Goal: Task Accomplishment & Management: Use online tool/utility

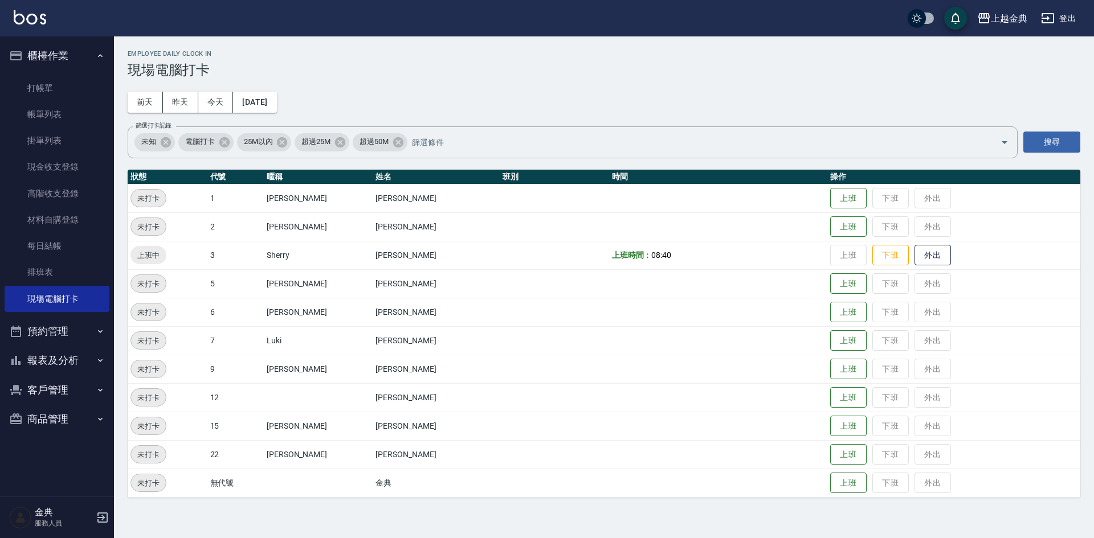
click at [827, 465] on td "上班 下班 外出" at bounding box center [953, 454] width 253 height 28
click at [830, 460] on button "上班" at bounding box center [848, 455] width 36 height 20
click at [62, 360] on button "報表及分析" at bounding box center [57, 361] width 105 height 30
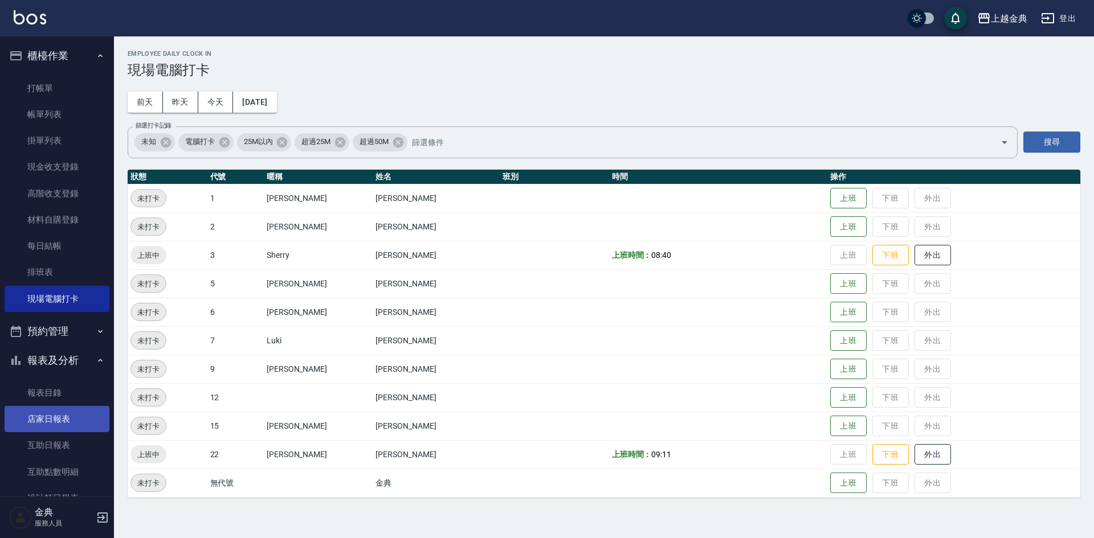
click at [67, 420] on link "店家日報表" at bounding box center [57, 419] width 105 height 26
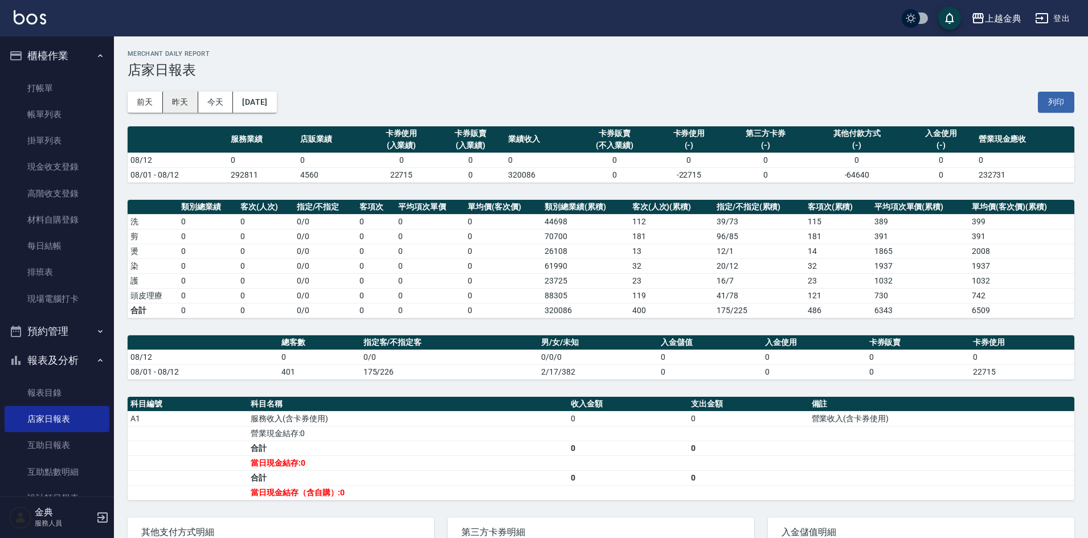
click at [177, 107] on button "昨天" at bounding box center [180, 102] width 35 height 21
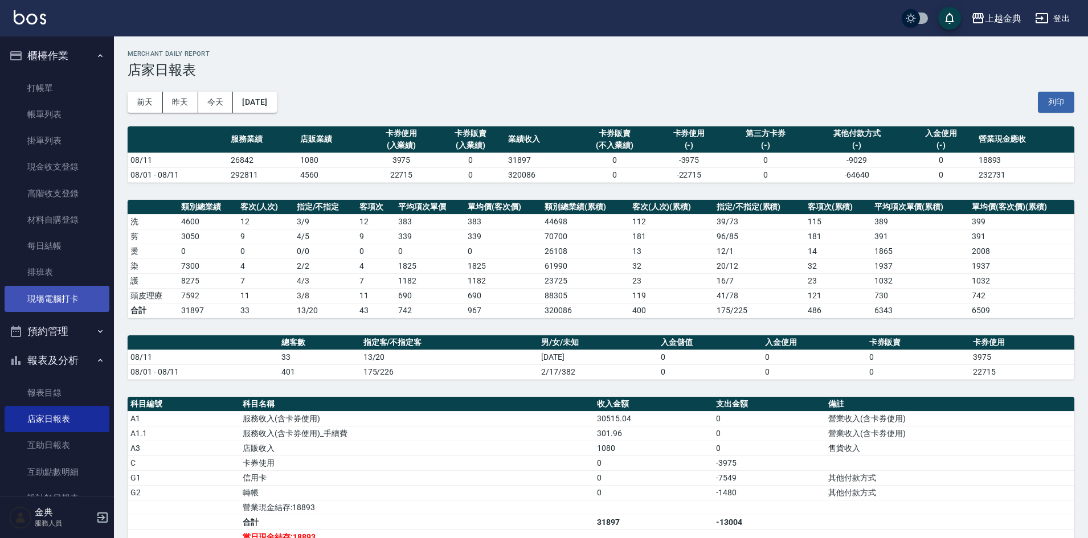
click at [69, 295] on link "現場電腦打卡" at bounding box center [57, 299] width 105 height 26
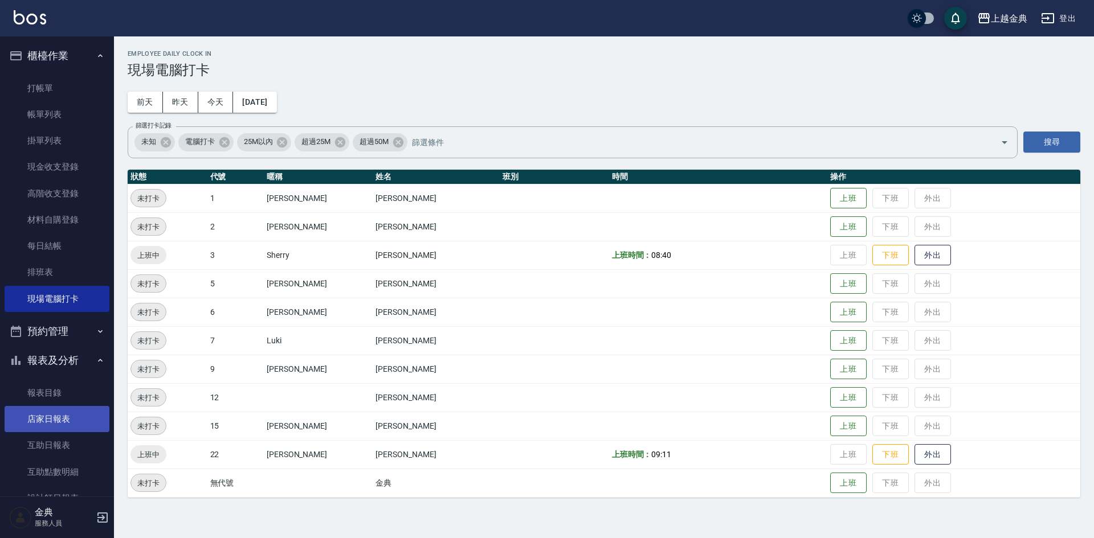
click at [54, 423] on link "店家日報表" at bounding box center [57, 419] width 105 height 26
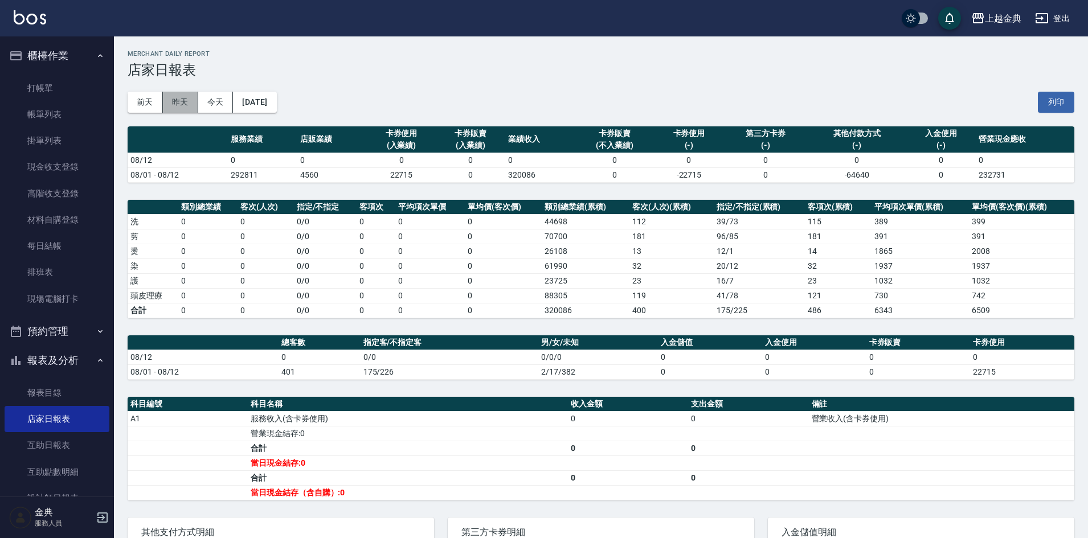
click at [182, 108] on button "昨天" at bounding box center [180, 102] width 35 height 21
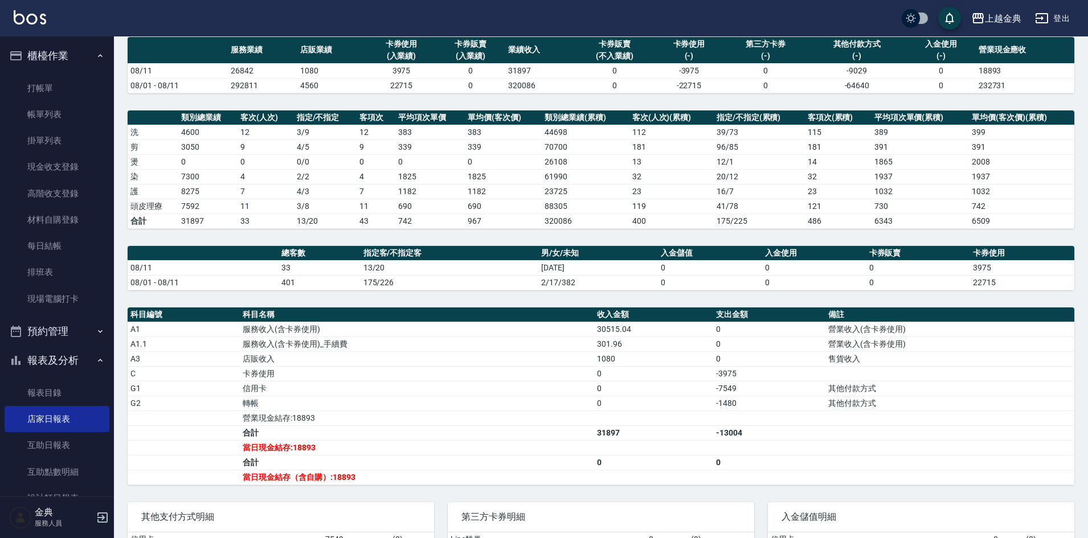
scroll to position [114, 0]
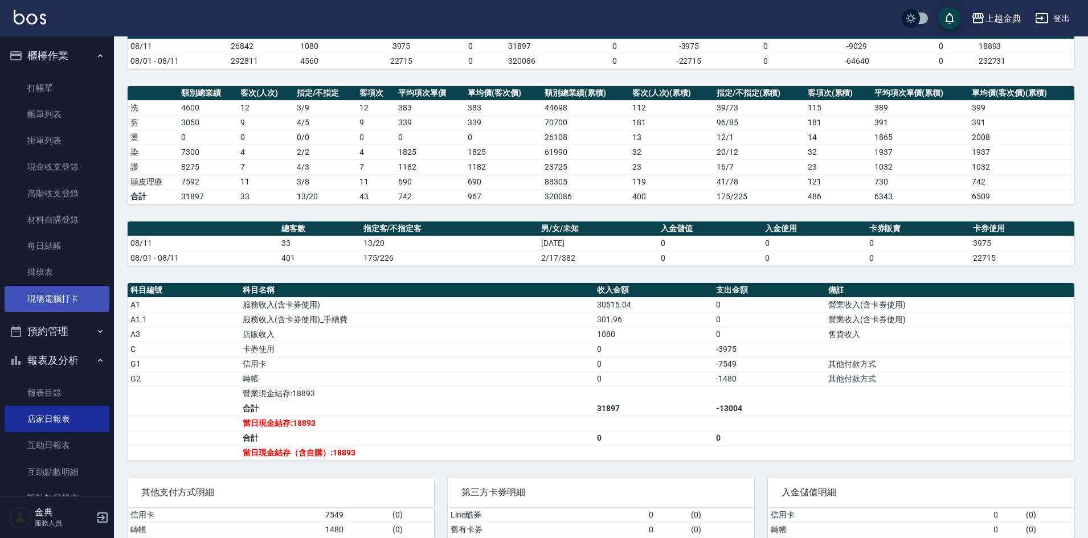
click at [62, 293] on link "現場電腦打卡" at bounding box center [57, 299] width 105 height 26
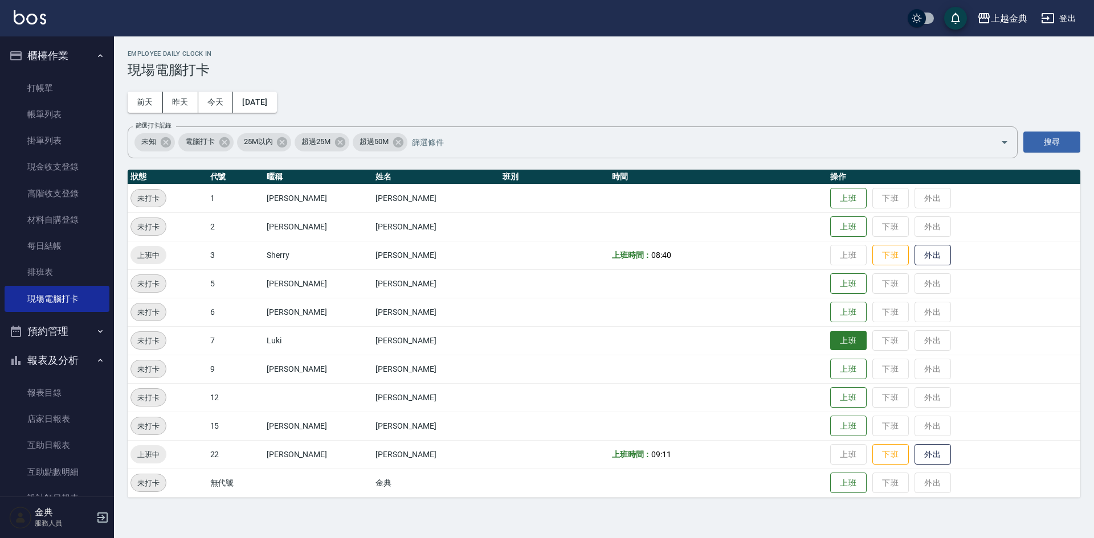
click at [830, 346] on button "上班" at bounding box center [848, 341] width 36 height 20
click at [830, 429] on button "上班" at bounding box center [848, 426] width 36 height 20
drag, startPoint x: 287, startPoint y: 427, endPoint x: 333, endPoint y: 429, distance: 46.2
click at [333, 429] on td "[PERSON_NAME]" at bounding box center [318, 426] width 109 height 28
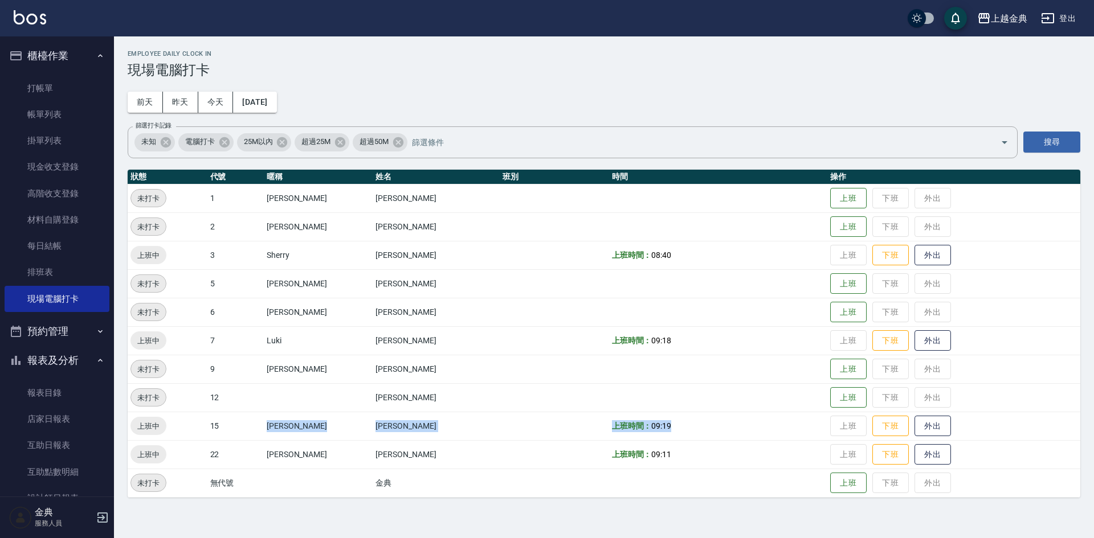
drag, startPoint x: 279, startPoint y: 426, endPoint x: 662, endPoint y: 417, distance: 383.4
click at [662, 417] on tr "上班中 15 [PERSON_NAME] [PERSON_NAME] 上班時間： 09:19 上班 下班 外出" at bounding box center [604, 426] width 952 height 28
click at [509, 433] on td at bounding box center [554, 426] width 109 height 28
click at [836, 404] on button "上班" at bounding box center [848, 398] width 36 height 20
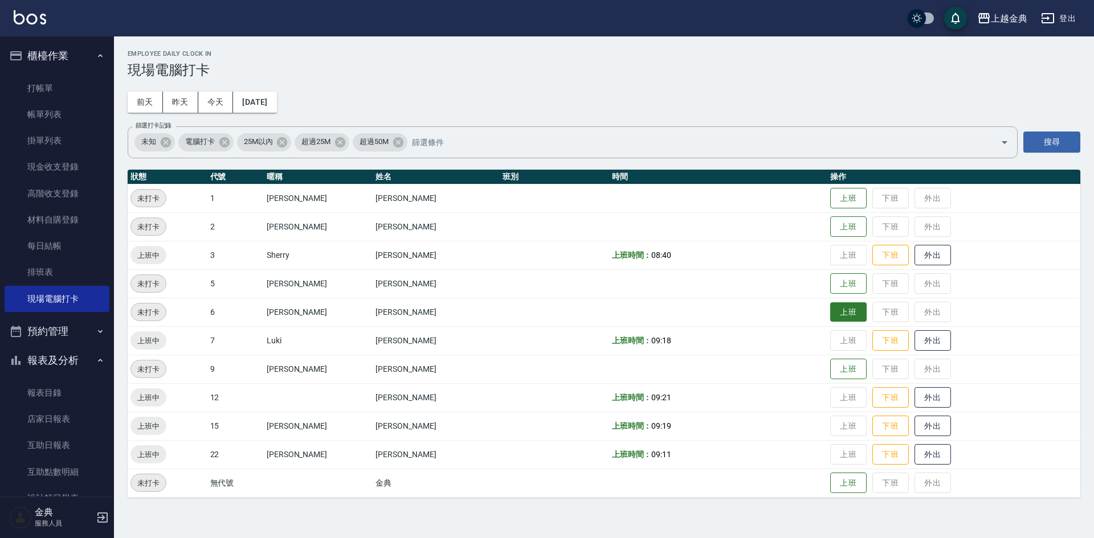
click at [830, 317] on button "上班" at bounding box center [848, 312] width 36 height 20
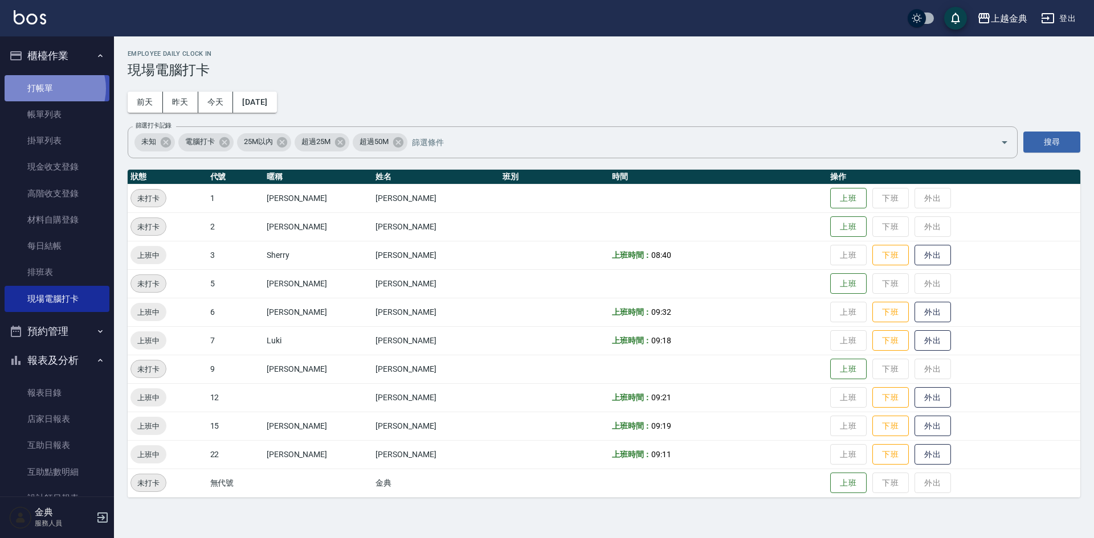
click at [53, 88] on link "打帳單" at bounding box center [57, 88] width 105 height 26
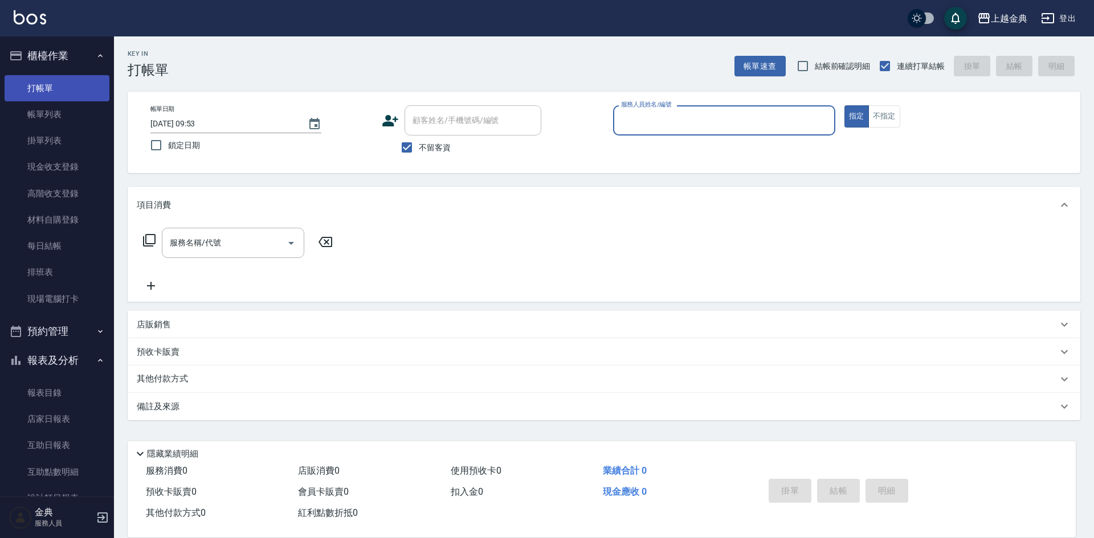
click at [71, 88] on link "打帳單" at bounding box center [57, 88] width 105 height 26
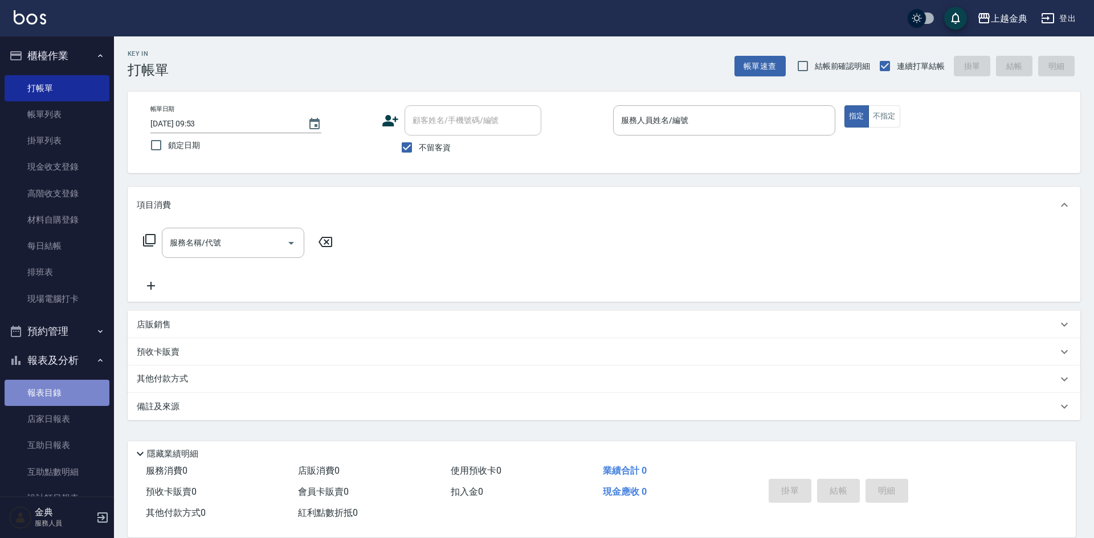
click at [76, 397] on link "報表目錄" at bounding box center [57, 393] width 105 height 26
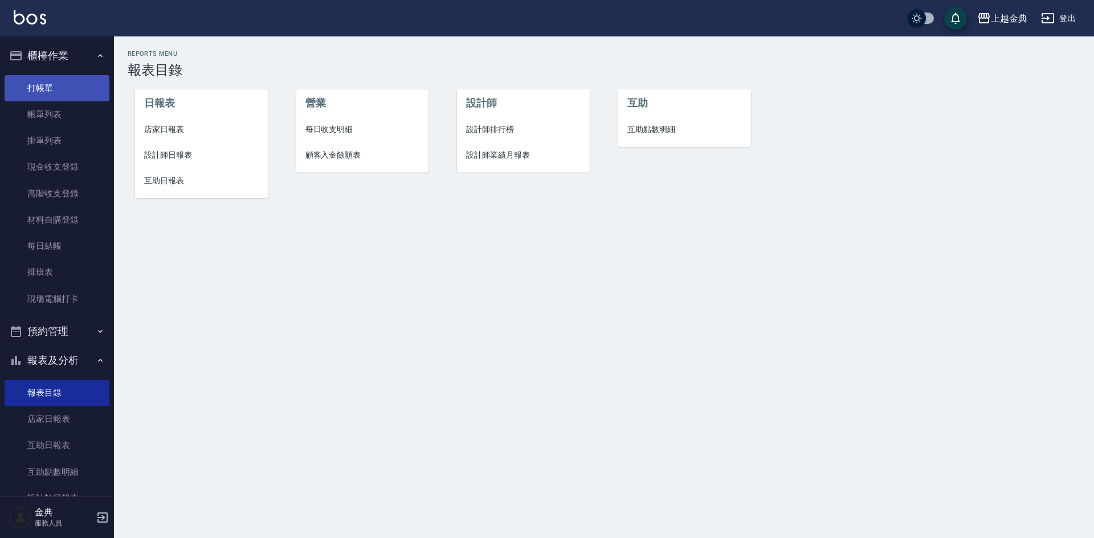
click at [39, 82] on link "打帳單" at bounding box center [57, 88] width 105 height 26
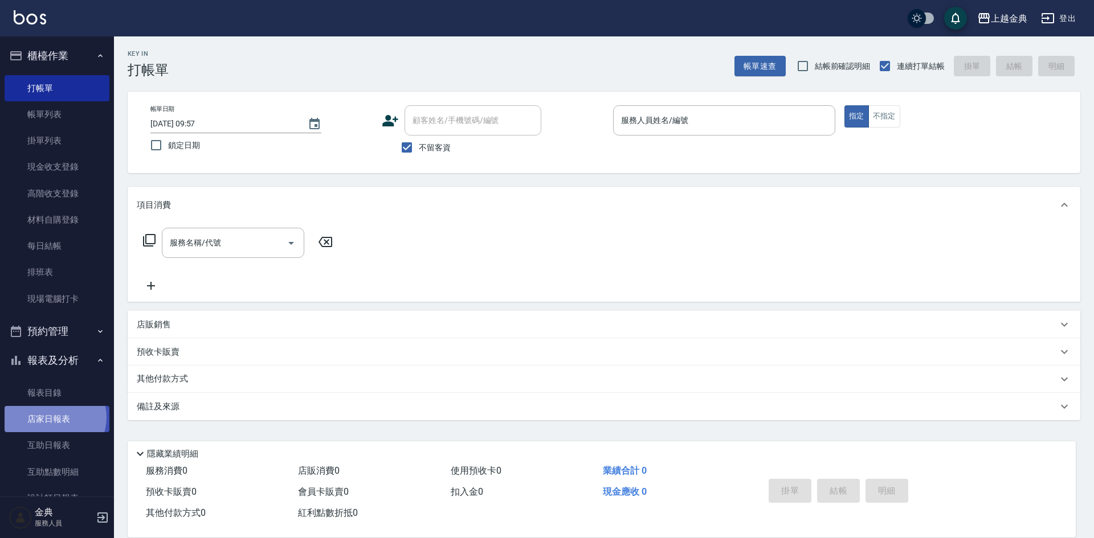
click at [53, 418] on link "店家日報表" at bounding box center [57, 419] width 105 height 26
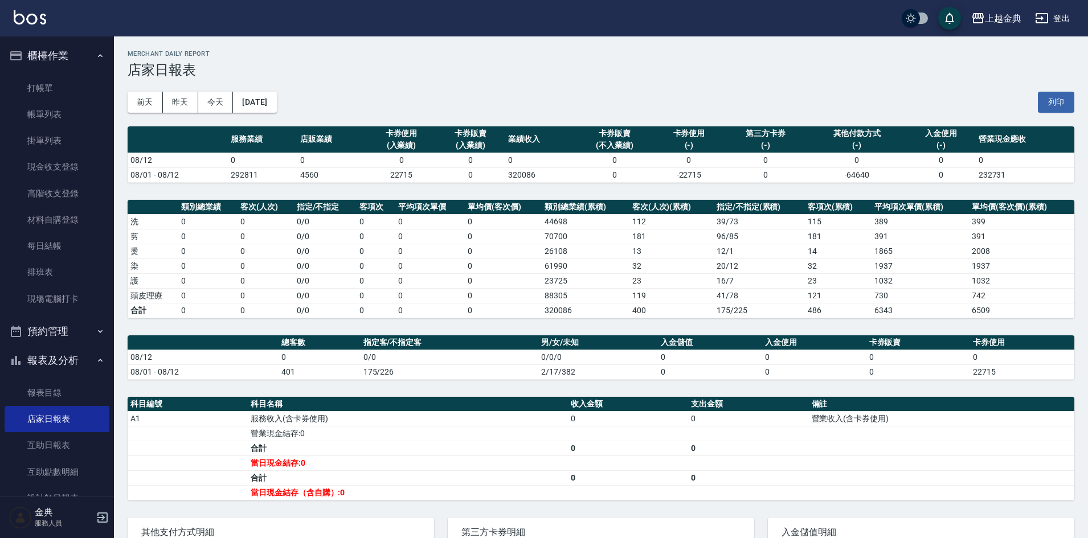
scroll to position [57, 0]
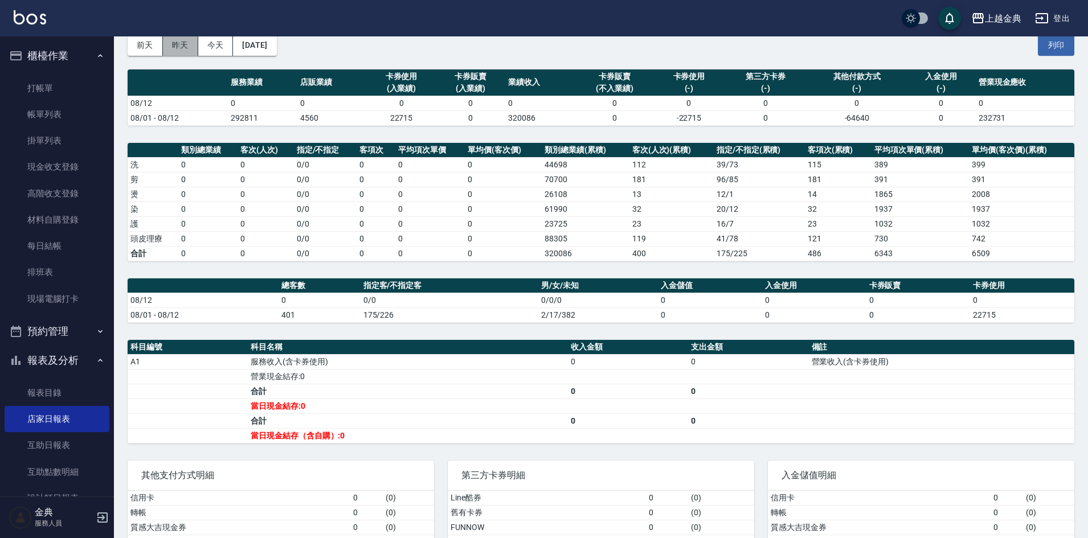
click at [174, 48] on button "昨天" at bounding box center [180, 45] width 35 height 21
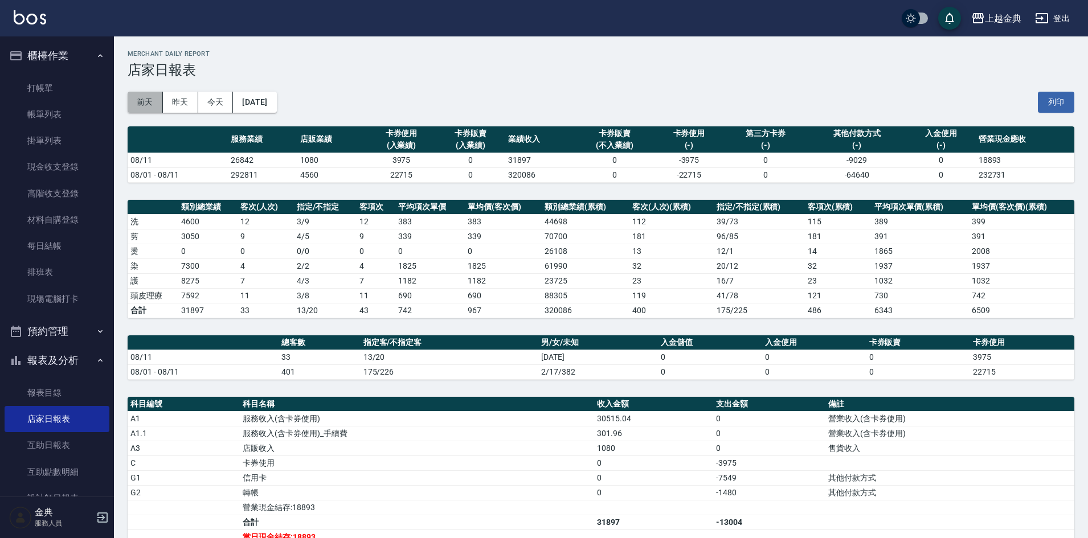
click at [152, 94] on button "前天" at bounding box center [145, 102] width 35 height 21
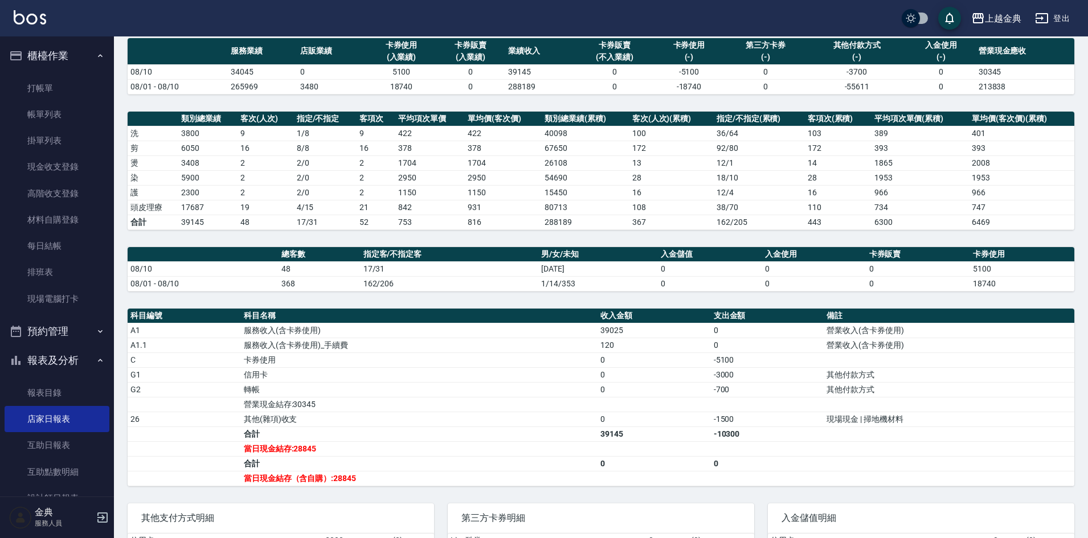
scroll to position [114, 0]
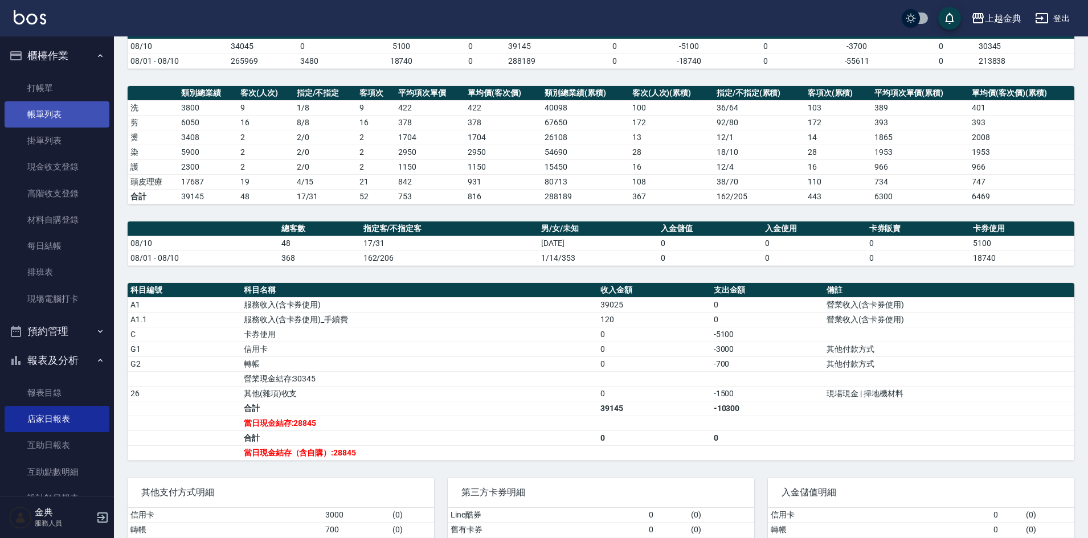
click at [52, 109] on link "帳單列表" at bounding box center [57, 114] width 105 height 26
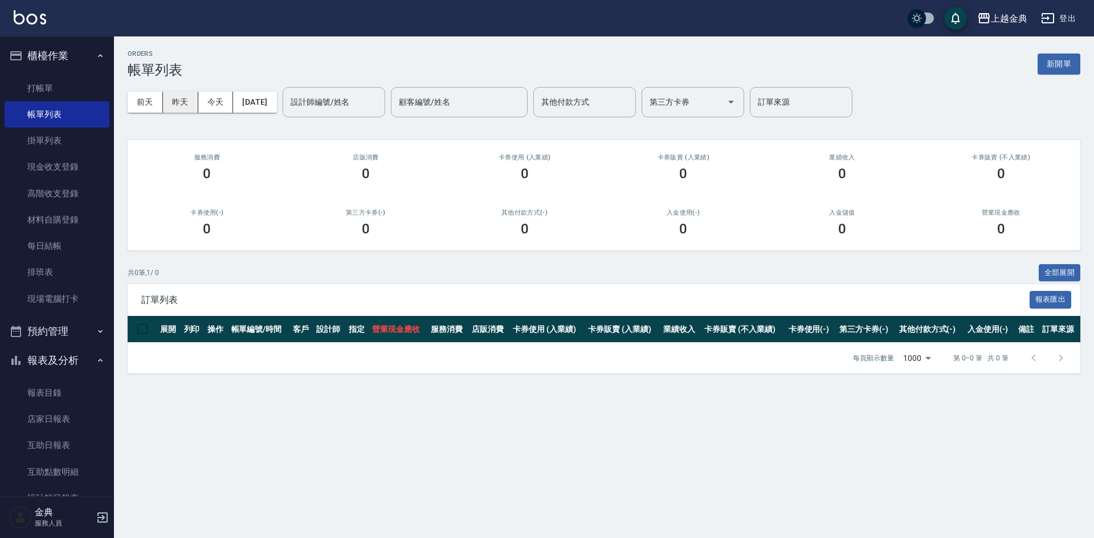
click at [189, 100] on button "昨天" at bounding box center [180, 102] width 35 height 21
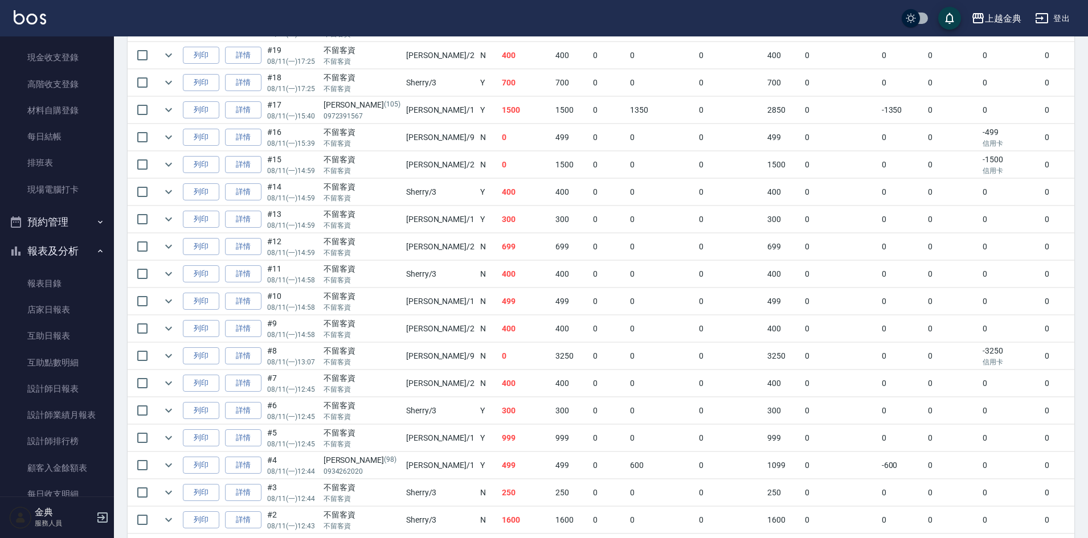
scroll to position [197, 0]
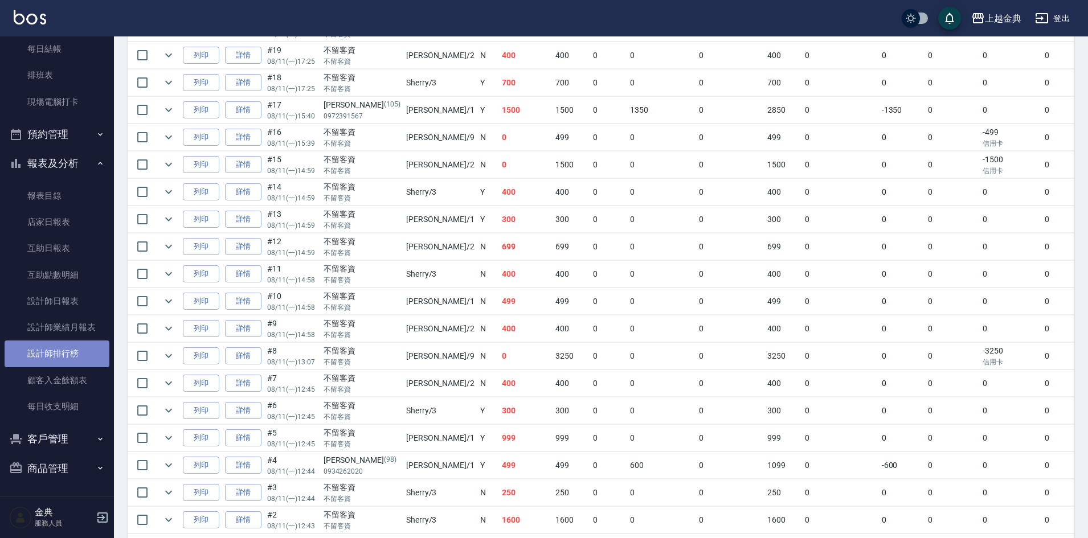
click at [58, 342] on link "設計師排行榜" at bounding box center [57, 354] width 105 height 26
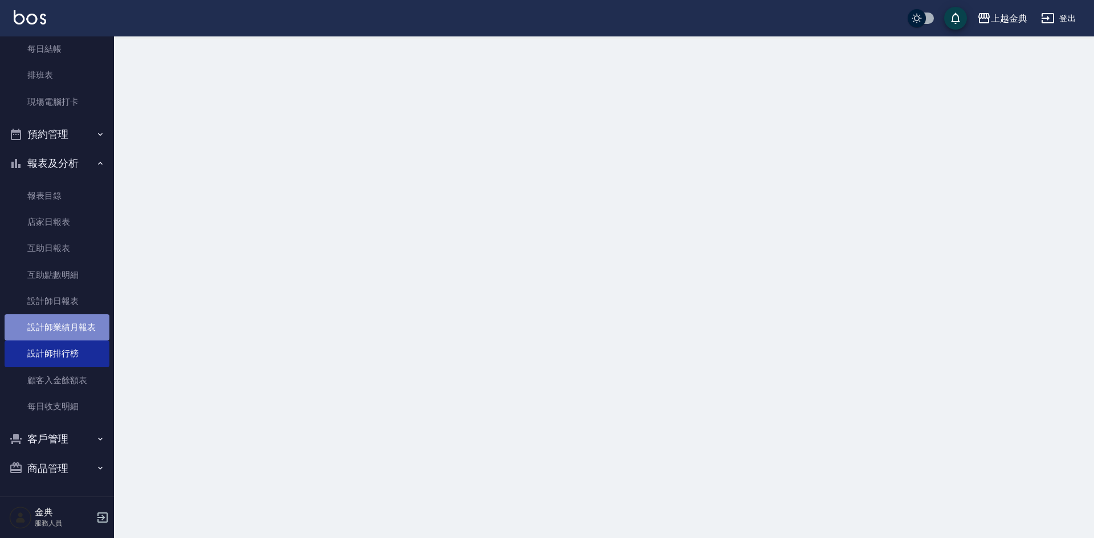
click at [59, 329] on link "設計師業績月報表" at bounding box center [57, 327] width 105 height 26
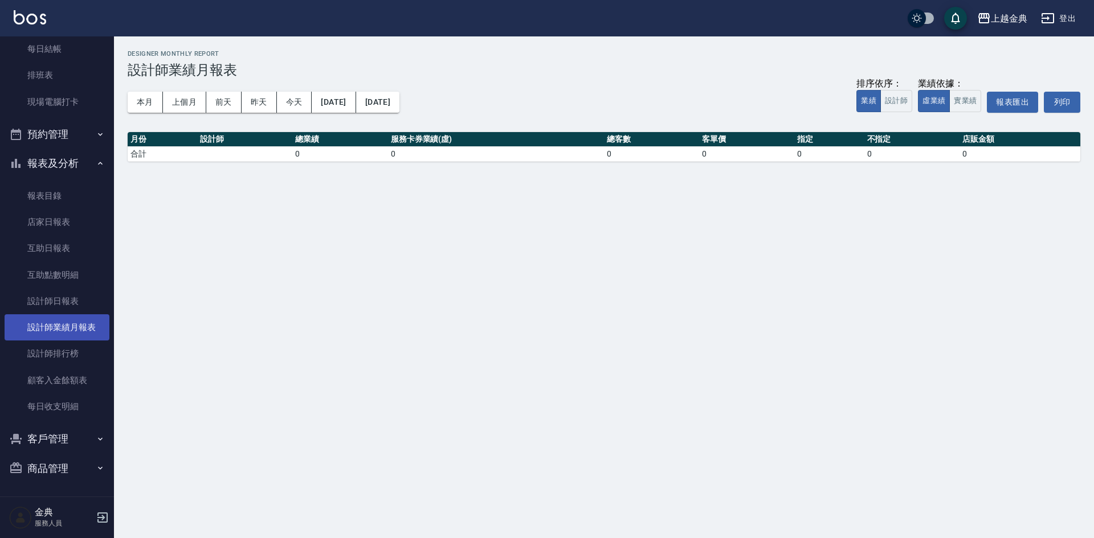
click at [59, 329] on link "設計師業績月報表" at bounding box center [57, 327] width 105 height 26
click at [131, 113] on div "本月 上個月 [DATE] [DATE] [DATE] [DATE] [DATE] 排序依序： 業績 設計師 業績依據： 虛業績 實業績 報表匯出 列印" at bounding box center [604, 102] width 952 height 48
click at [136, 101] on button "本月" at bounding box center [145, 102] width 35 height 21
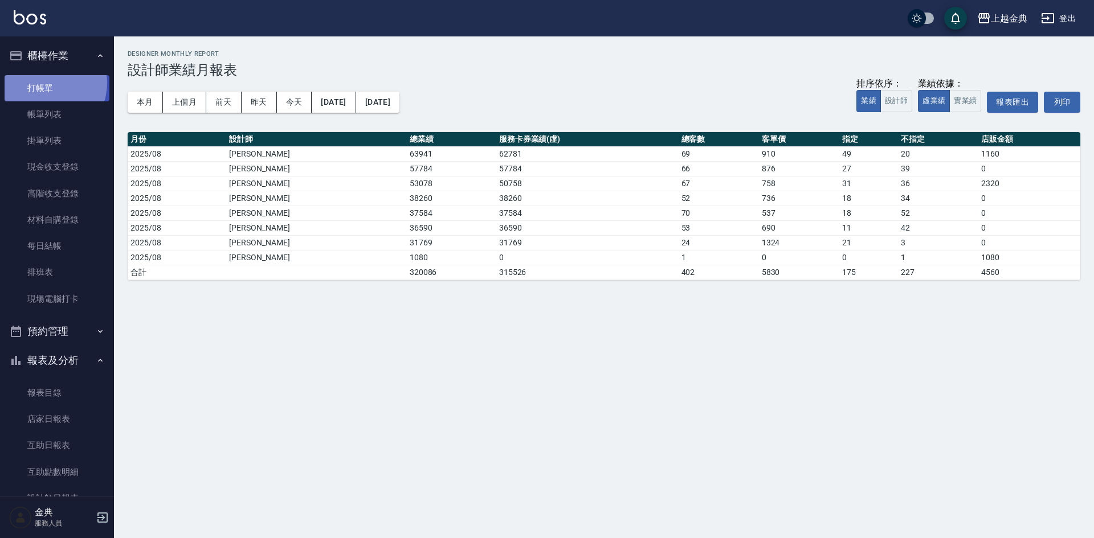
click at [43, 83] on link "打帳單" at bounding box center [57, 88] width 105 height 26
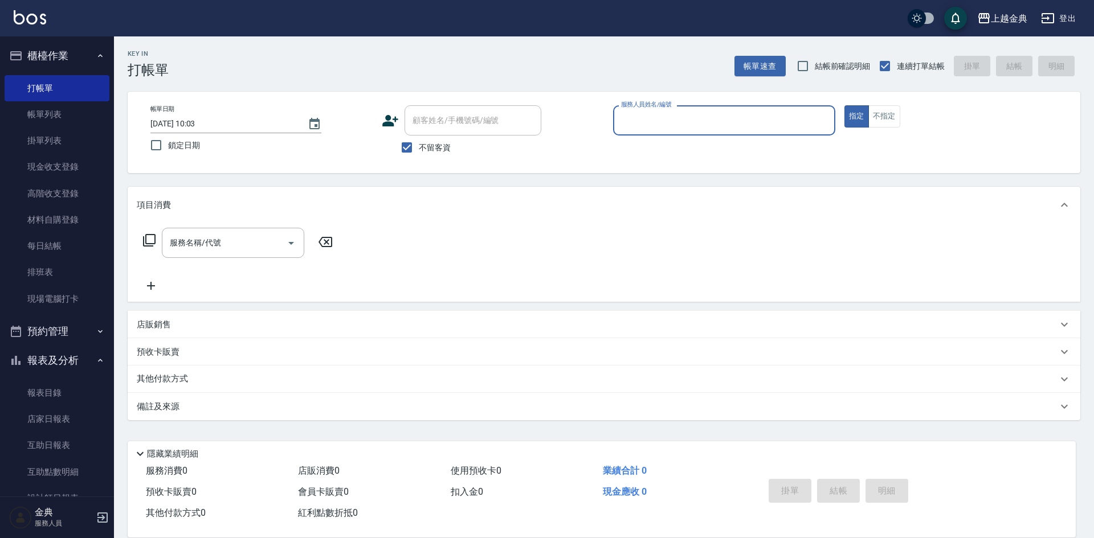
click at [424, 148] on span "不留客資" at bounding box center [435, 148] width 32 height 12
click at [419, 148] on input "不留客資" at bounding box center [407, 148] width 24 height 24
checkbox input "false"
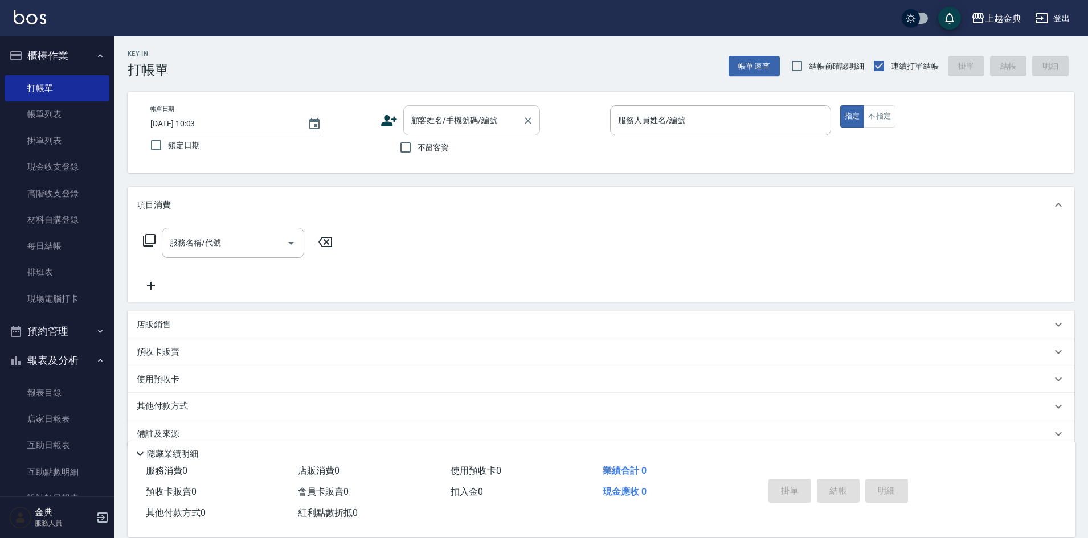
click at [438, 132] on div "顧客姓名/手機號碼/編號" at bounding box center [471, 120] width 137 height 30
type input "[PERSON_NAME]"
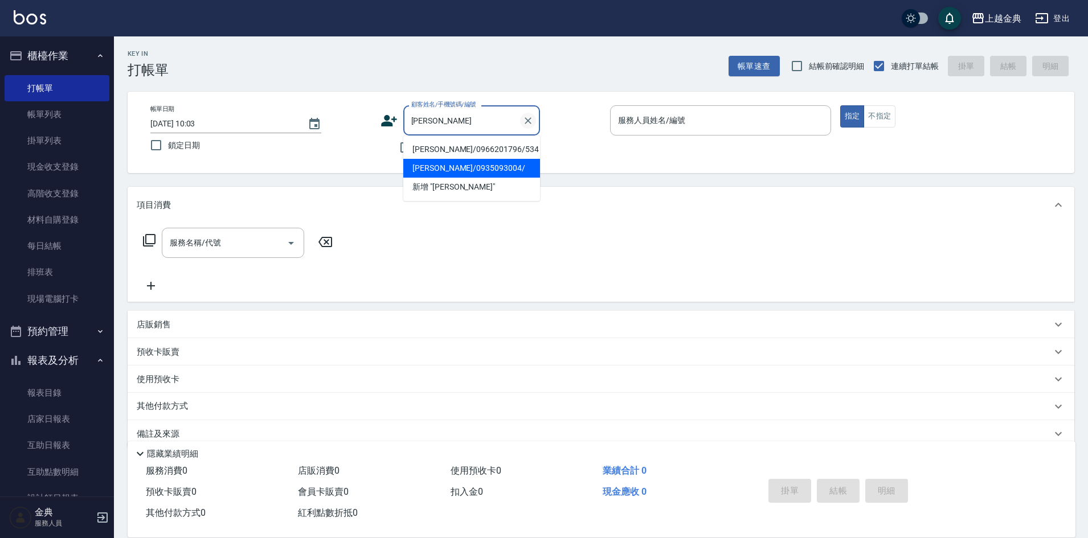
click at [527, 122] on icon "Clear" at bounding box center [528, 120] width 7 height 7
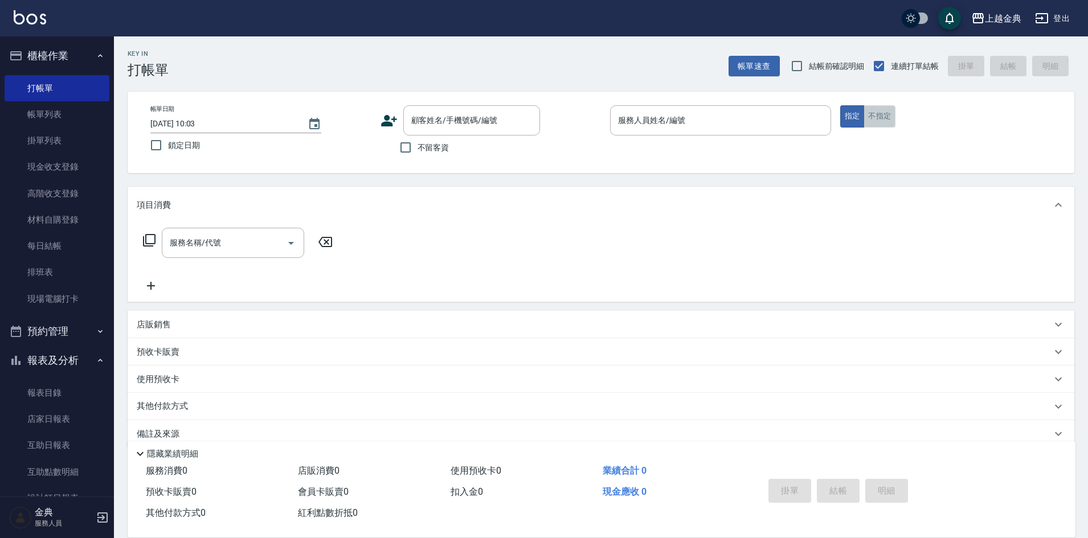
click at [881, 116] on button "不指定" at bounding box center [880, 116] width 32 height 22
click at [819, 128] on input "服務人員姓名/編號" at bounding box center [720, 121] width 211 height 20
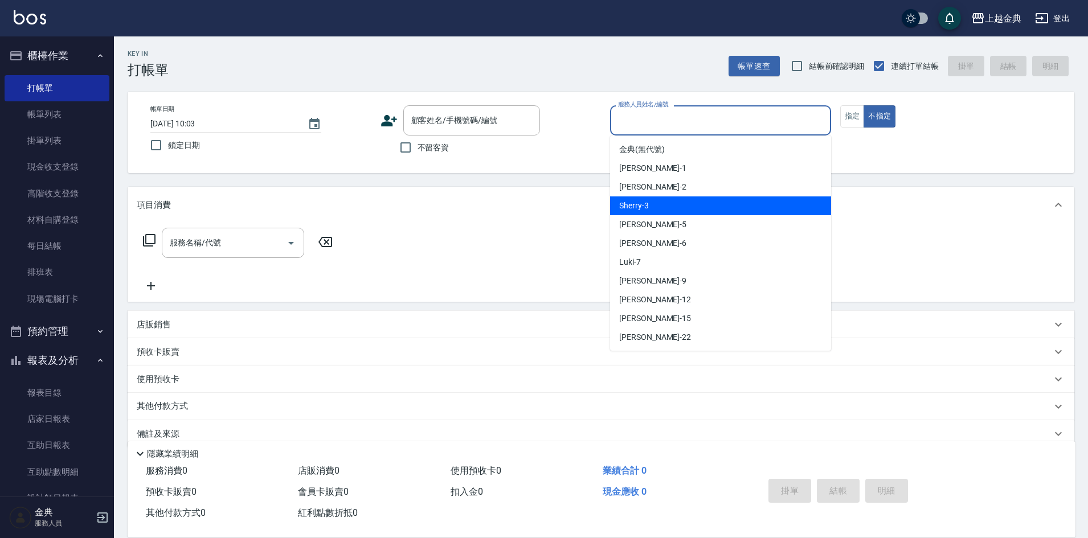
drag, startPoint x: 778, startPoint y: 206, endPoint x: 78, endPoint y: 224, distance: 700.3
click at [777, 206] on div "Sherry -3" at bounding box center [720, 206] width 221 height 19
type input "Sherry-3"
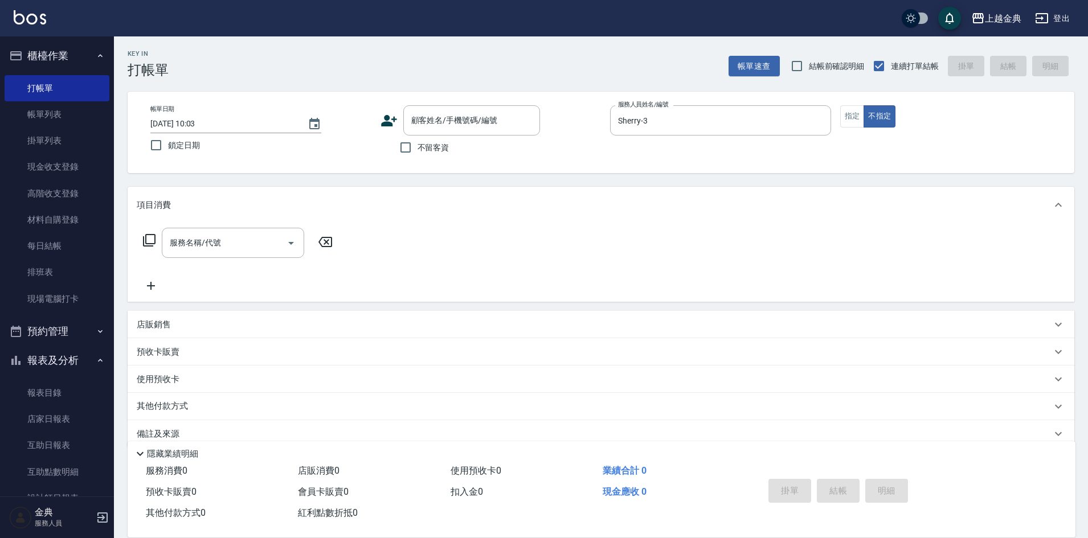
click at [420, 148] on span "不留客資" at bounding box center [434, 148] width 32 height 12
click at [418, 148] on input "不留客資" at bounding box center [406, 148] width 24 height 24
checkbox input "true"
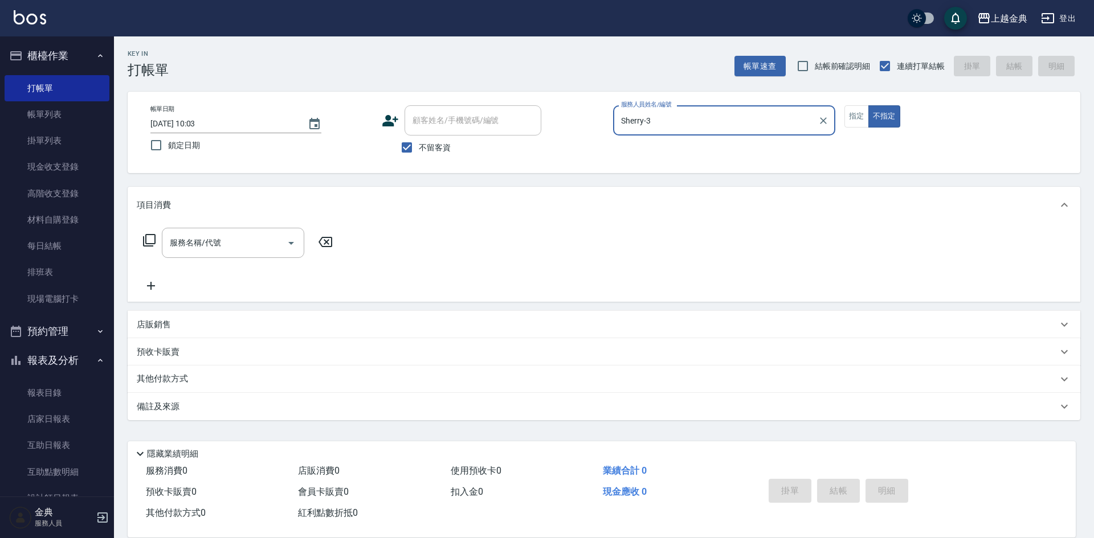
drag, startPoint x: 141, startPoint y: 241, endPoint x: 147, endPoint y: 241, distance: 6.3
click at [141, 241] on div "服務名稱/代號 服務名稱/代號" at bounding box center [238, 243] width 203 height 30
click at [150, 241] on icon at bounding box center [149, 241] width 14 height 14
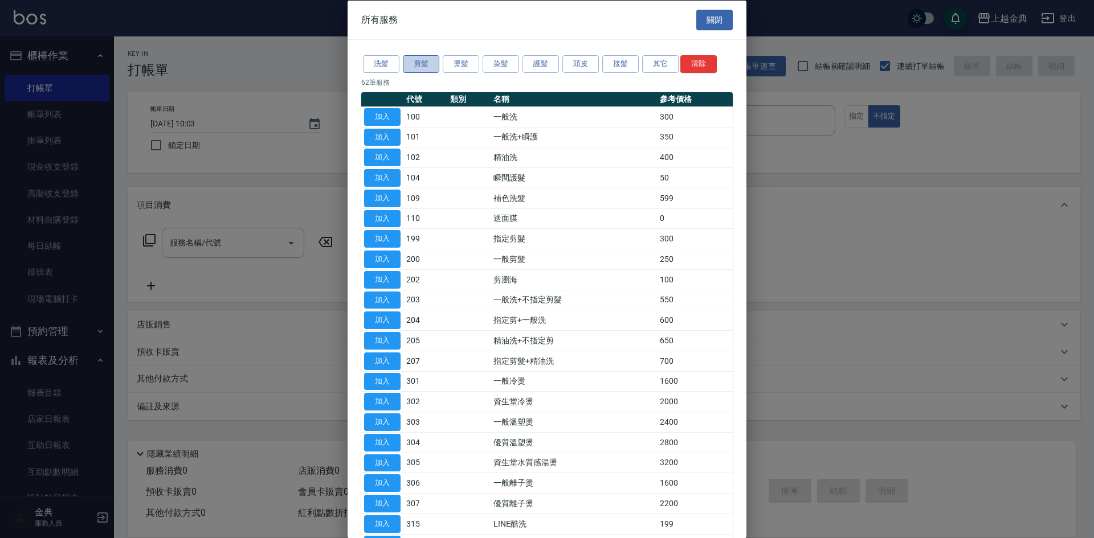
click at [425, 60] on button "剪髮" at bounding box center [421, 64] width 36 height 18
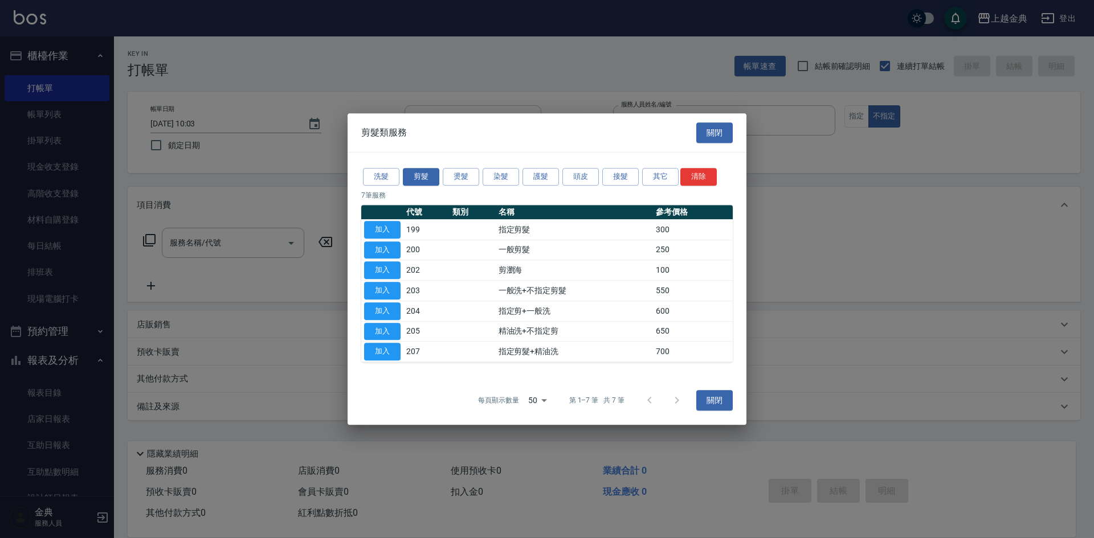
drag, startPoint x: 383, startPoint y: 244, endPoint x: 351, endPoint y: 220, distance: 39.5
click at [383, 243] on button "加入" at bounding box center [382, 251] width 36 height 18
type input "一般剪髮(200)"
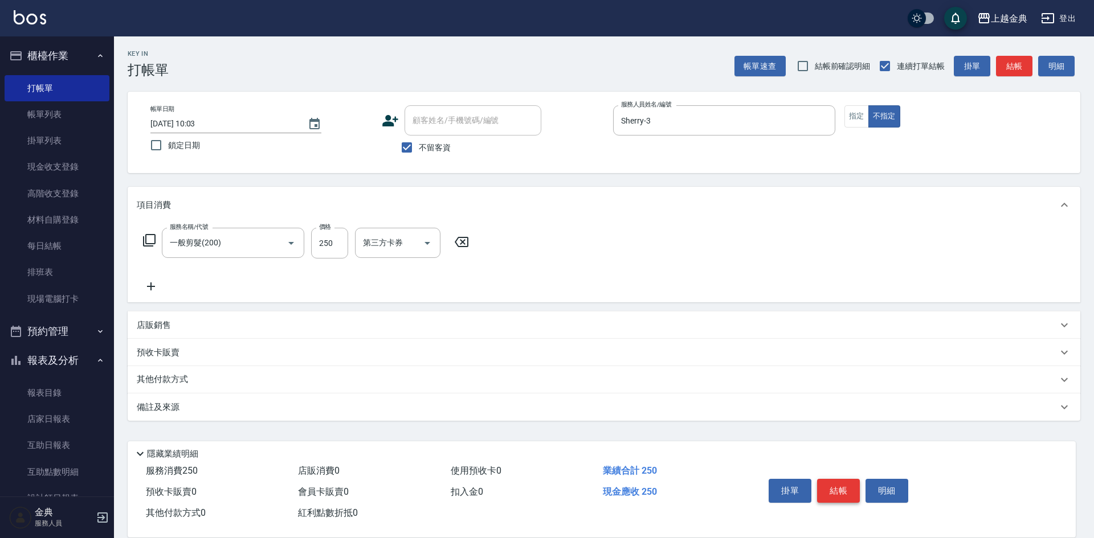
click at [839, 490] on button "結帳" at bounding box center [838, 491] width 43 height 24
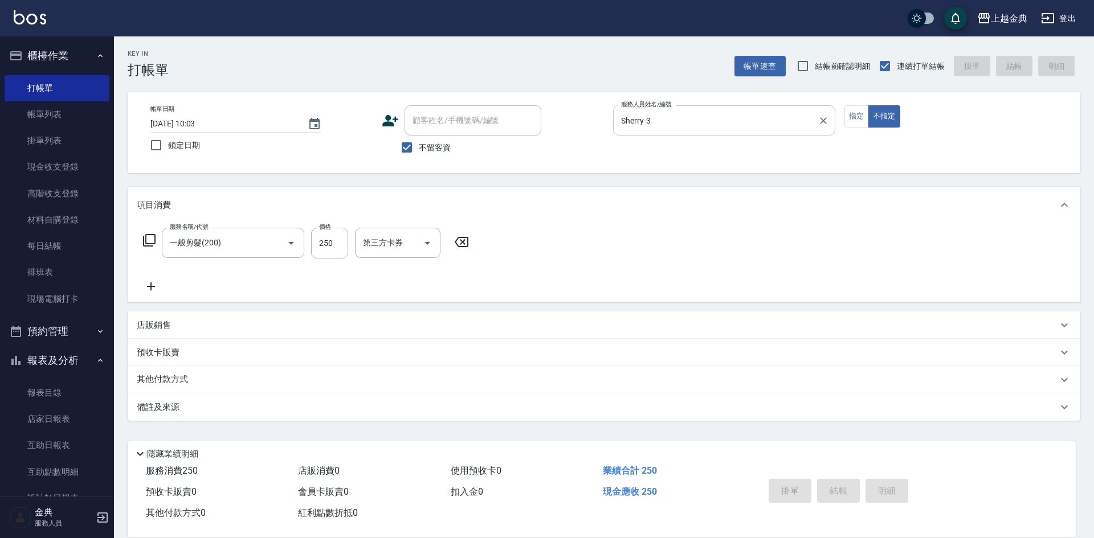
type input "[DATE] 11:16"
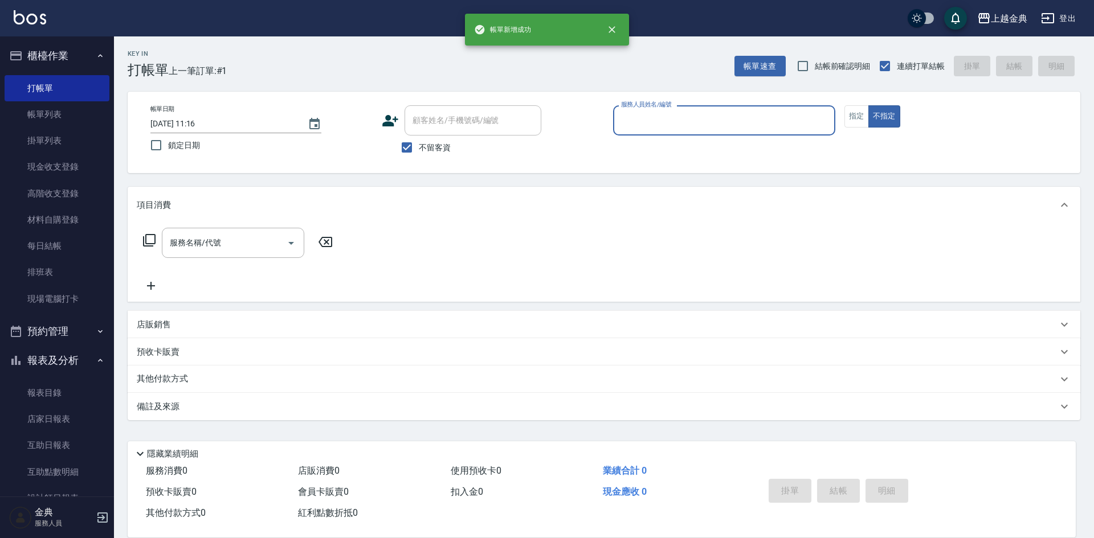
click at [726, 110] on div "服務人員姓名/編號" at bounding box center [724, 120] width 222 height 30
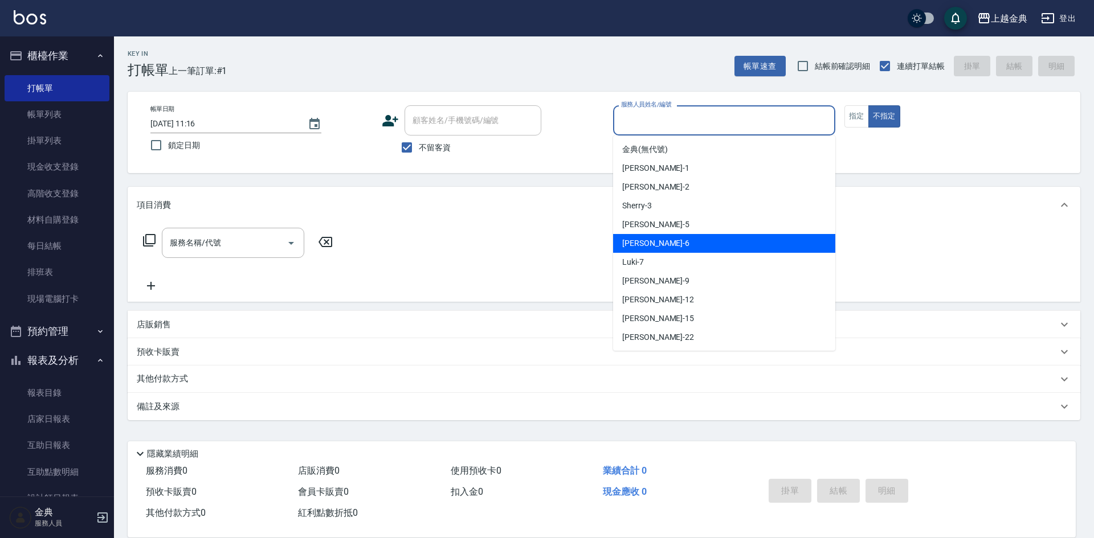
click at [676, 248] on div "[PERSON_NAME] -6" at bounding box center [724, 243] width 222 height 19
type input "[PERSON_NAME]-6"
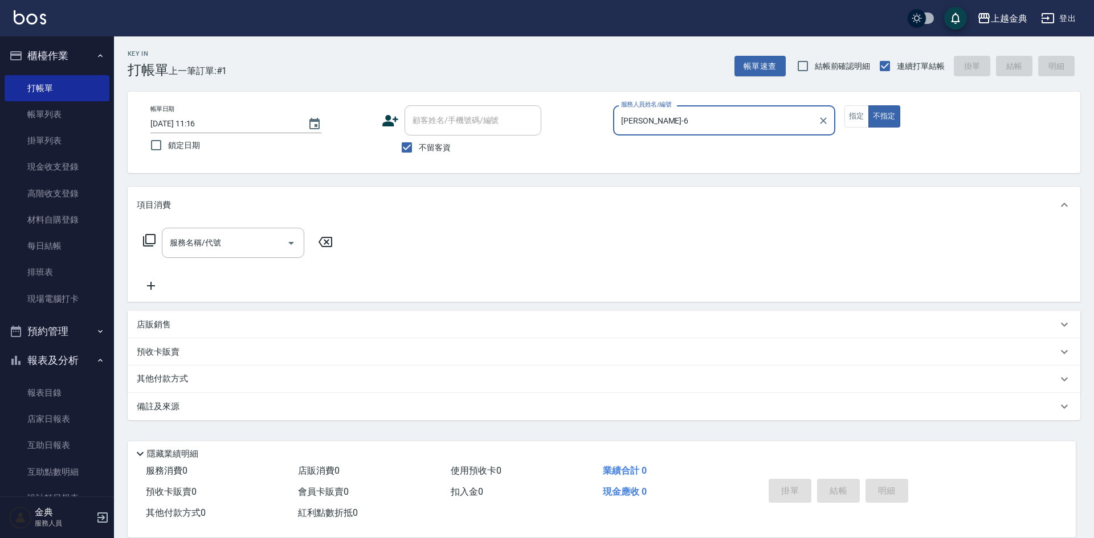
click at [155, 236] on icon at bounding box center [149, 240] width 13 height 13
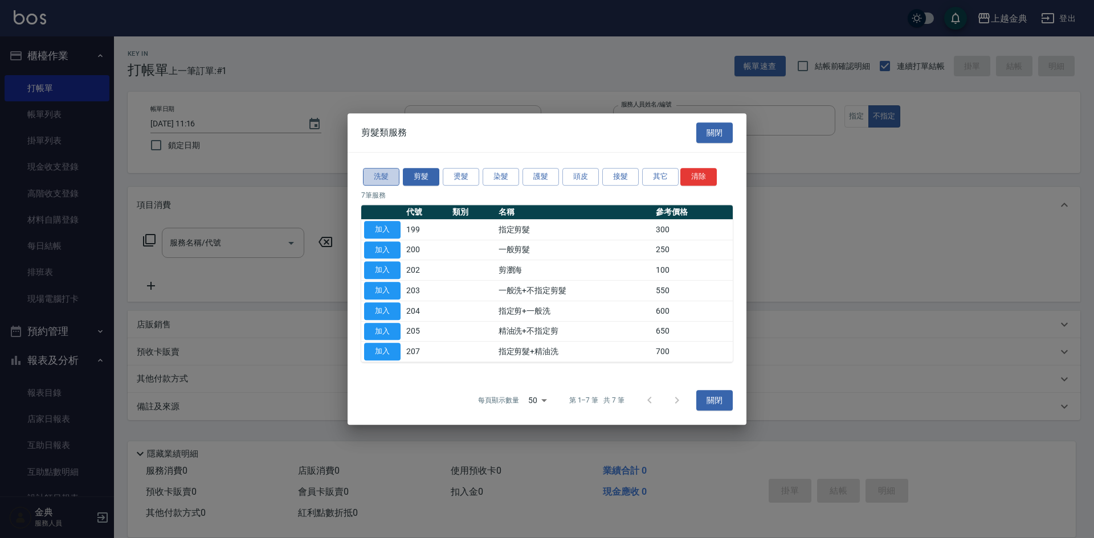
click at [383, 169] on button "洗髮" at bounding box center [381, 177] width 36 height 18
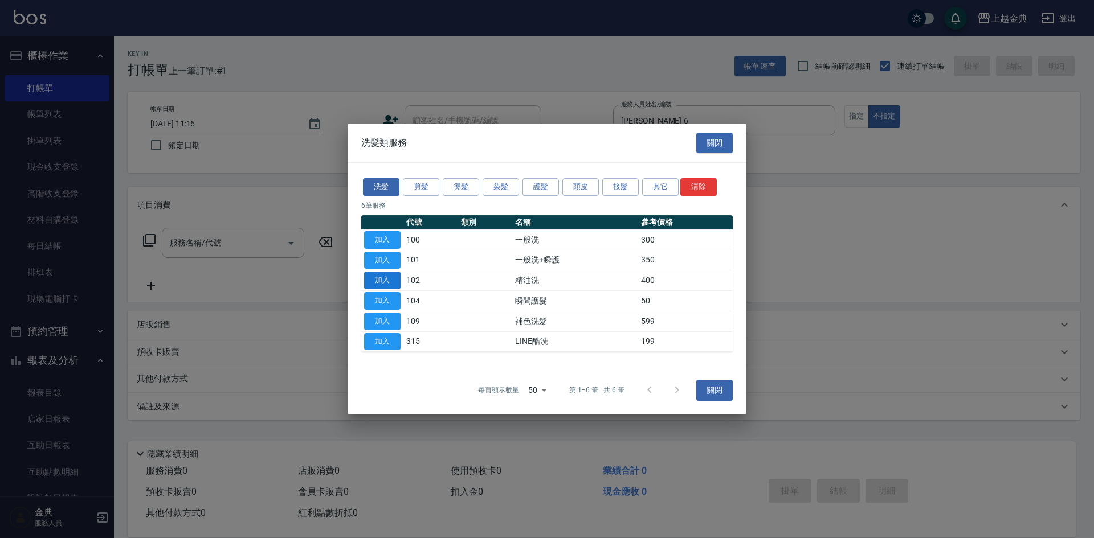
click at [400, 284] on button "加入" at bounding box center [382, 281] width 36 height 18
type input "精油洗(102)"
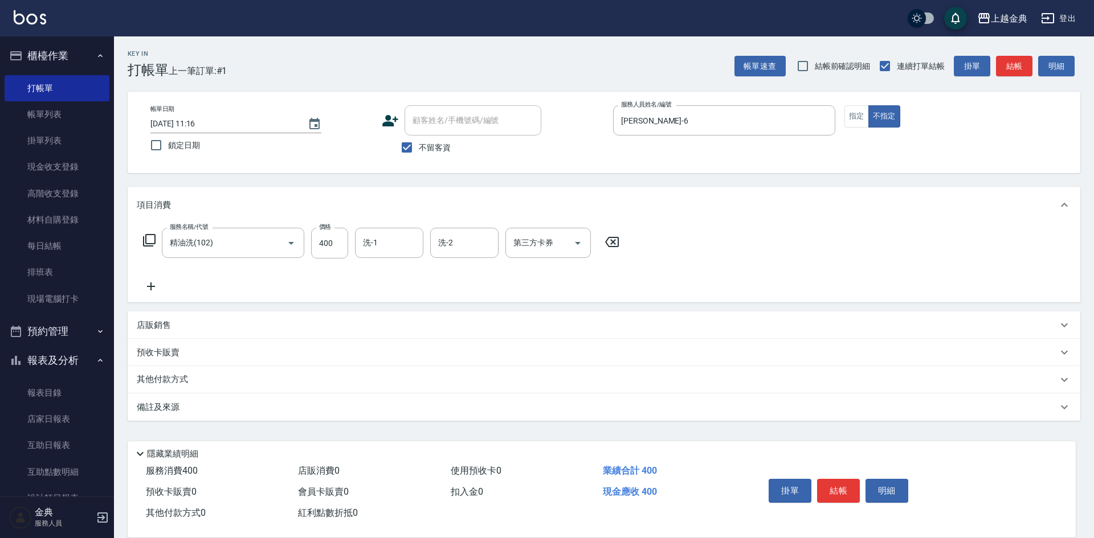
click at [390, 279] on div "服務名稱/代號 精油洗(102) 服務名稱/代號 價格 400 價格 洗-1 洗-1 洗-2 洗-2 第三方卡券 第三方卡券" at bounding box center [381, 261] width 489 height 66
drag, startPoint x: 400, startPoint y: 273, endPoint x: 396, endPoint y: 242, distance: 31.6
click at [400, 271] on div "服務名稱/代號 精油洗(102) 服務名稱/代號 價格 400 價格 洗-1 洗-1 洗-2 洗-2 第三方卡券 第三方卡券" at bounding box center [381, 261] width 489 height 66
click at [396, 241] on input "洗-1" at bounding box center [389, 243] width 58 height 20
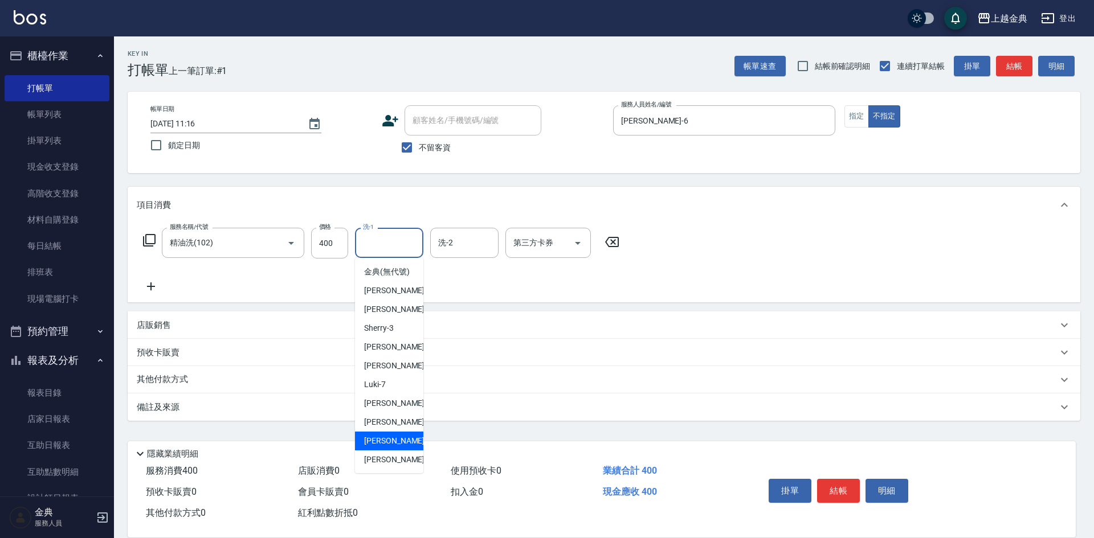
click at [393, 447] on span "[PERSON_NAME] -15" at bounding box center [400, 441] width 72 height 12
type input "[PERSON_NAME]-15"
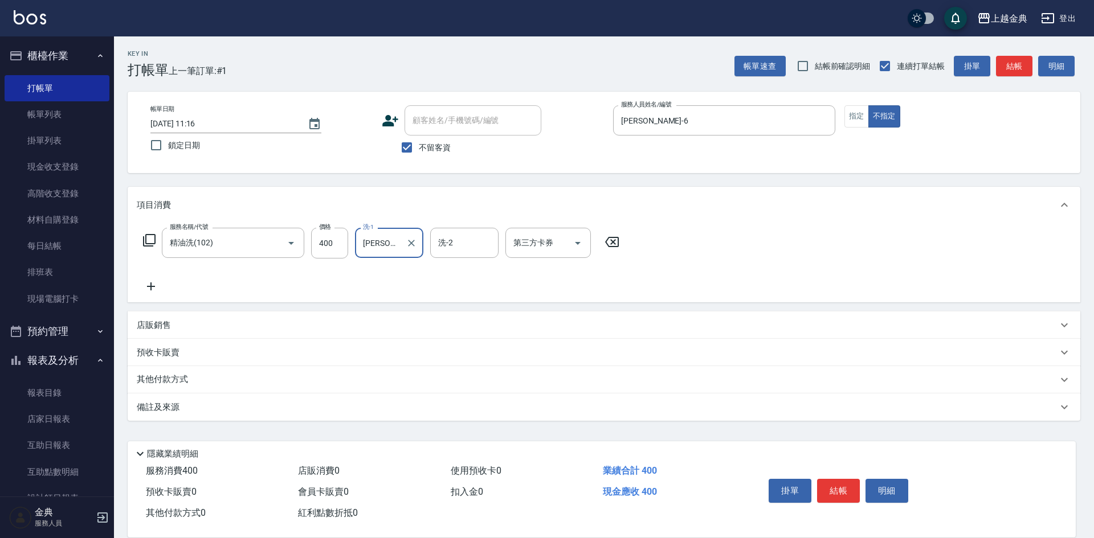
click at [177, 379] on p "其他付款方式" at bounding box center [165, 380] width 57 height 13
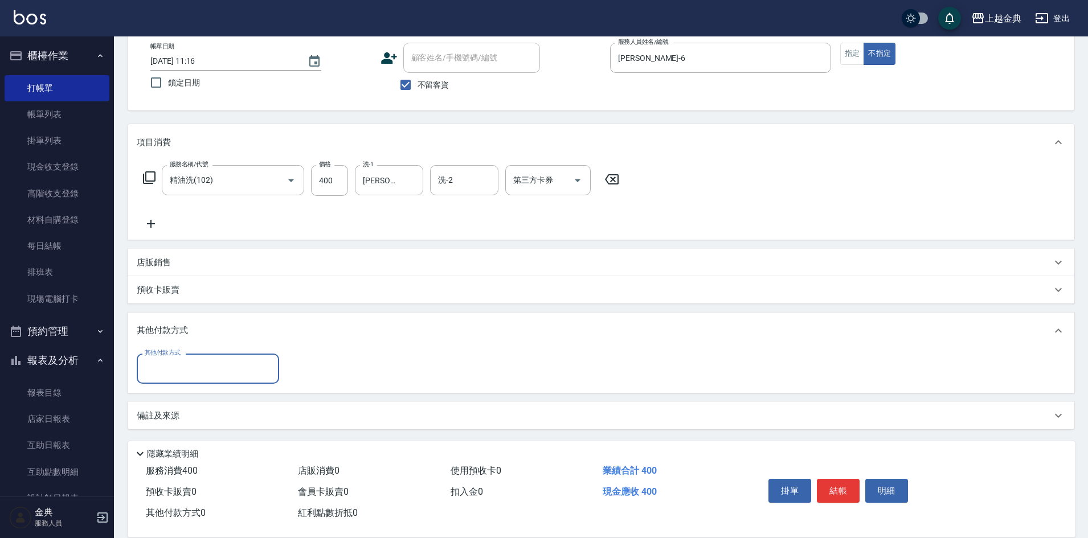
scroll to position [63, 0]
click at [178, 380] on div "其他付款方式" at bounding box center [208, 368] width 142 height 30
click at [175, 453] on span "轉帳" at bounding box center [208, 453] width 142 height 19
type input "轉帳"
click at [321, 376] on input "0" at bounding box center [328, 368] width 85 height 31
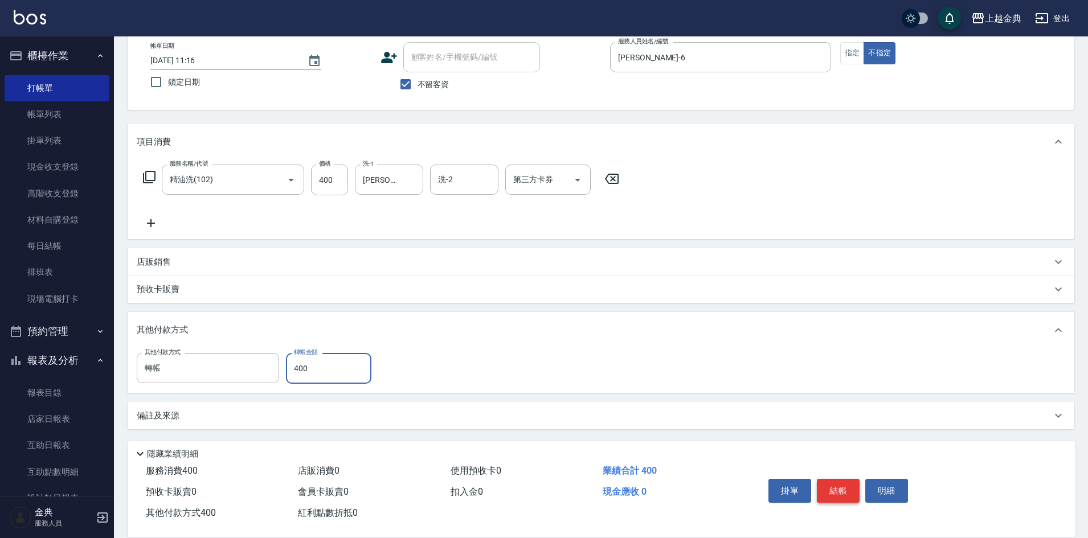
type input "400"
click at [845, 480] on button "結帳" at bounding box center [838, 491] width 43 height 24
type input "[DATE] 11:17"
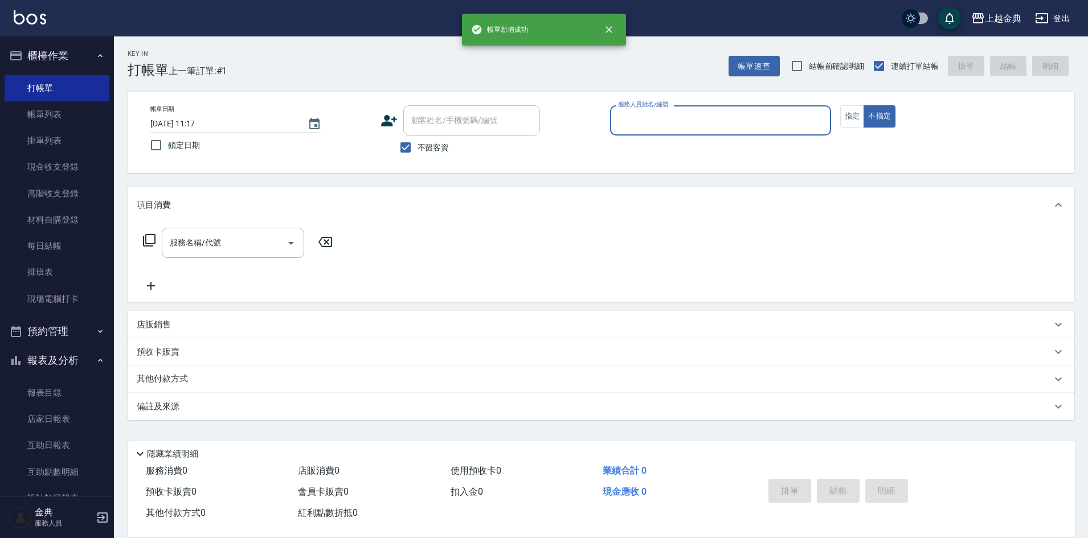
scroll to position [0, 0]
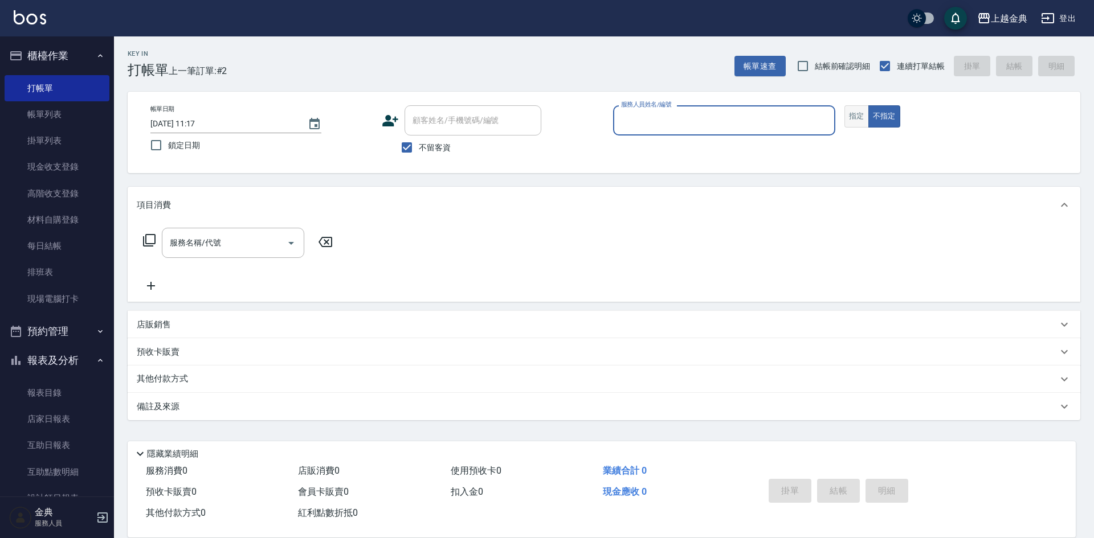
click at [861, 118] on button "指定" at bounding box center [856, 116] width 24 height 22
click at [802, 117] on input "服務人員姓名/編號" at bounding box center [724, 121] width 212 height 20
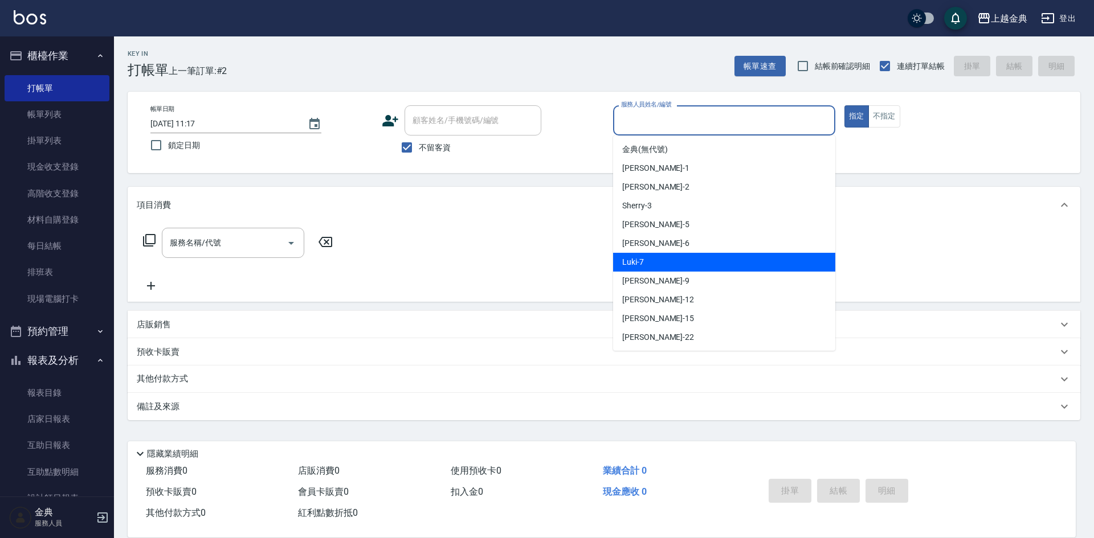
click at [743, 255] on div "Luki -7" at bounding box center [724, 262] width 222 height 19
type input "Luki-7"
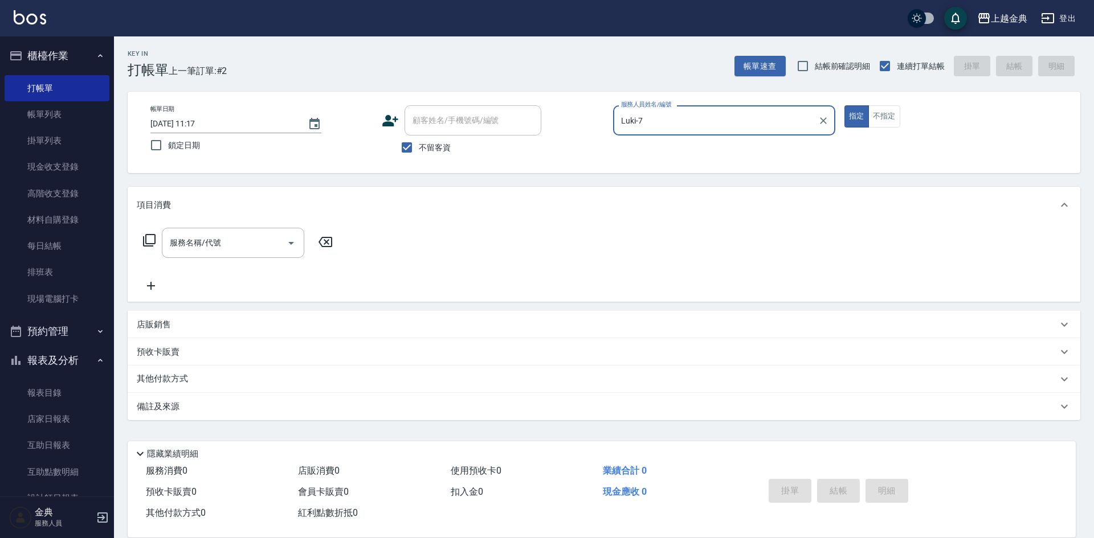
click at [150, 237] on icon at bounding box center [149, 241] width 14 height 14
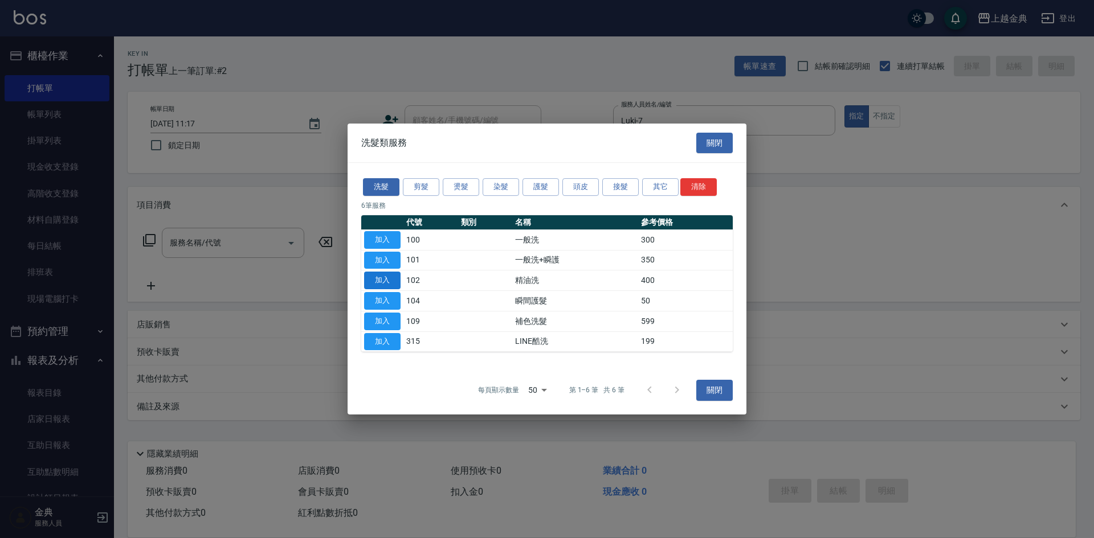
click at [379, 285] on button "加入" at bounding box center [382, 281] width 36 height 18
type input "精油洗(102)"
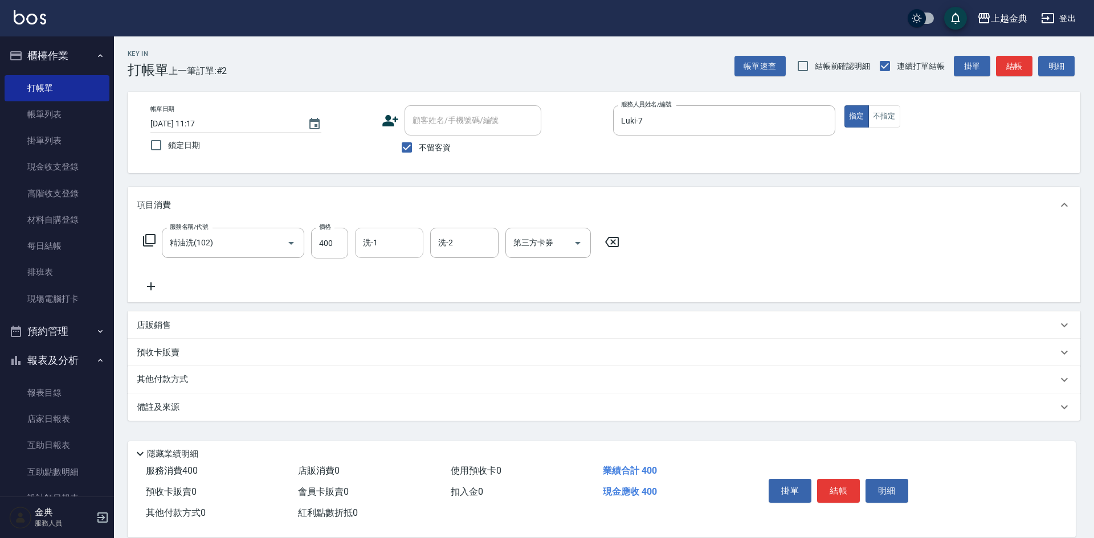
click at [406, 239] on input "洗-1" at bounding box center [389, 243] width 58 height 20
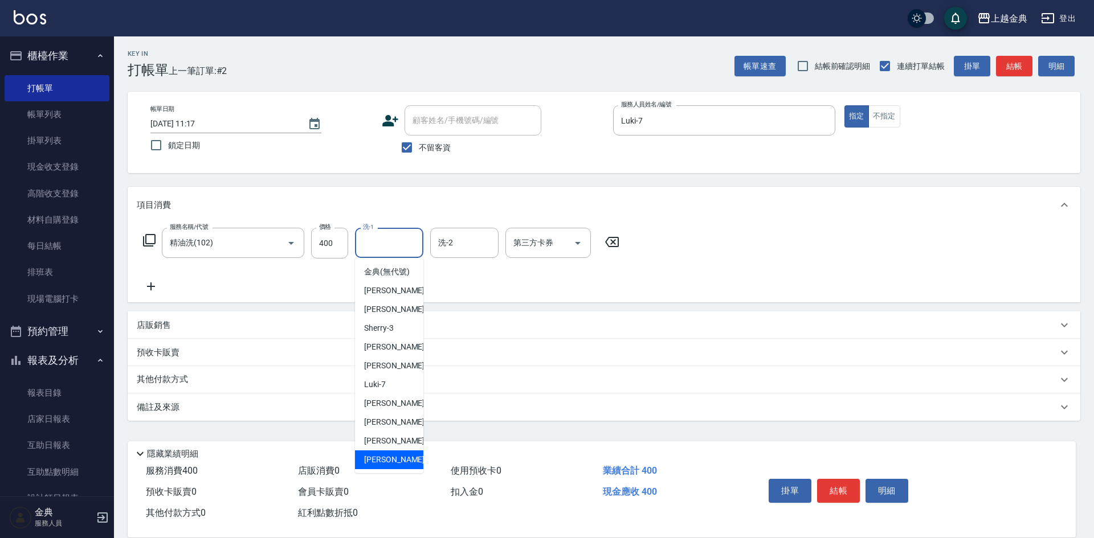
click at [400, 466] on div "[PERSON_NAME] -22" at bounding box center [389, 460] width 68 height 19
type input "[PERSON_NAME]-22"
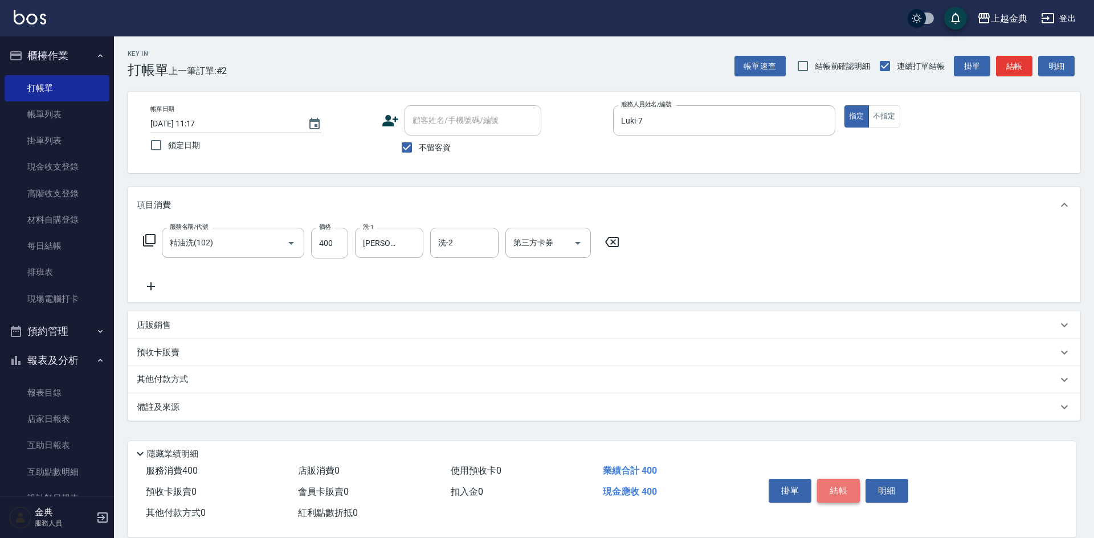
click at [845, 488] on button "結帳" at bounding box center [838, 491] width 43 height 24
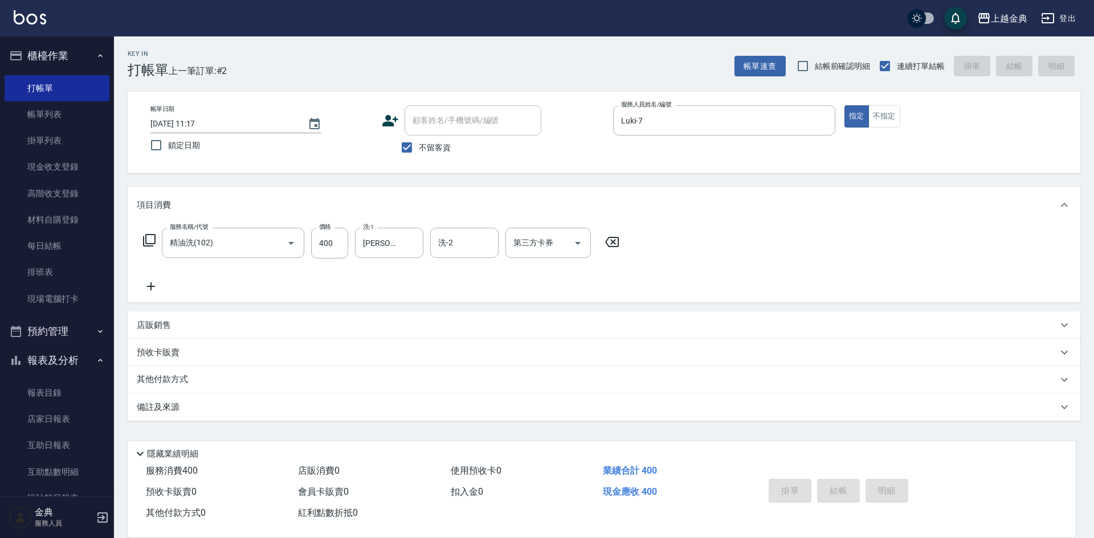
type input "[DATE] 11:18"
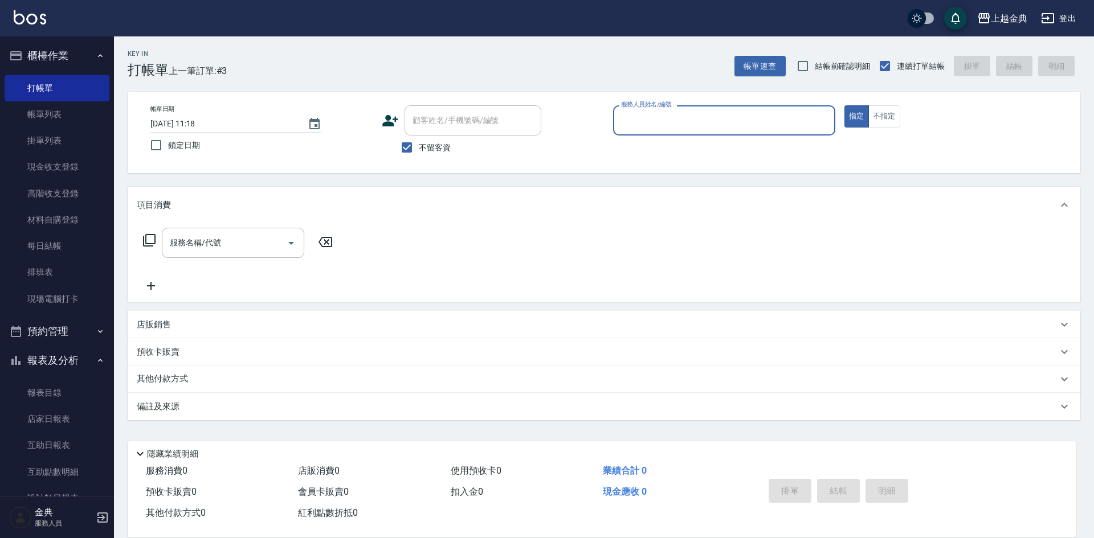
click at [442, 146] on span "不留客資" at bounding box center [435, 148] width 32 height 12
click at [419, 146] on input "不留客資" at bounding box center [407, 148] width 24 height 24
checkbox input "false"
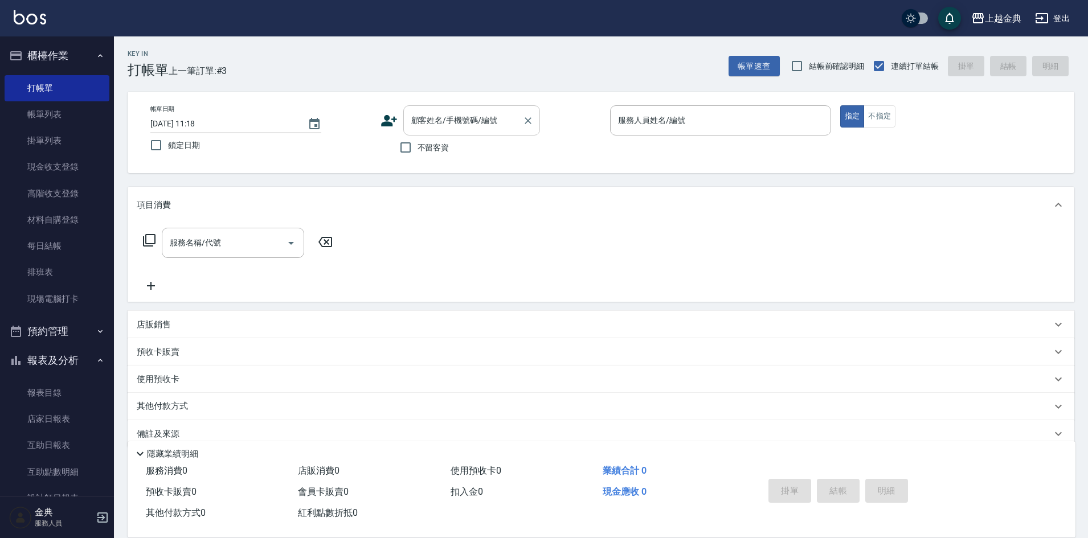
click at [454, 108] on div "顧客姓名/手機號碼/編號" at bounding box center [471, 120] width 137 height 30
type input "美惠"
